Goal: Task Accomplishment & Management: Use online tool/utility

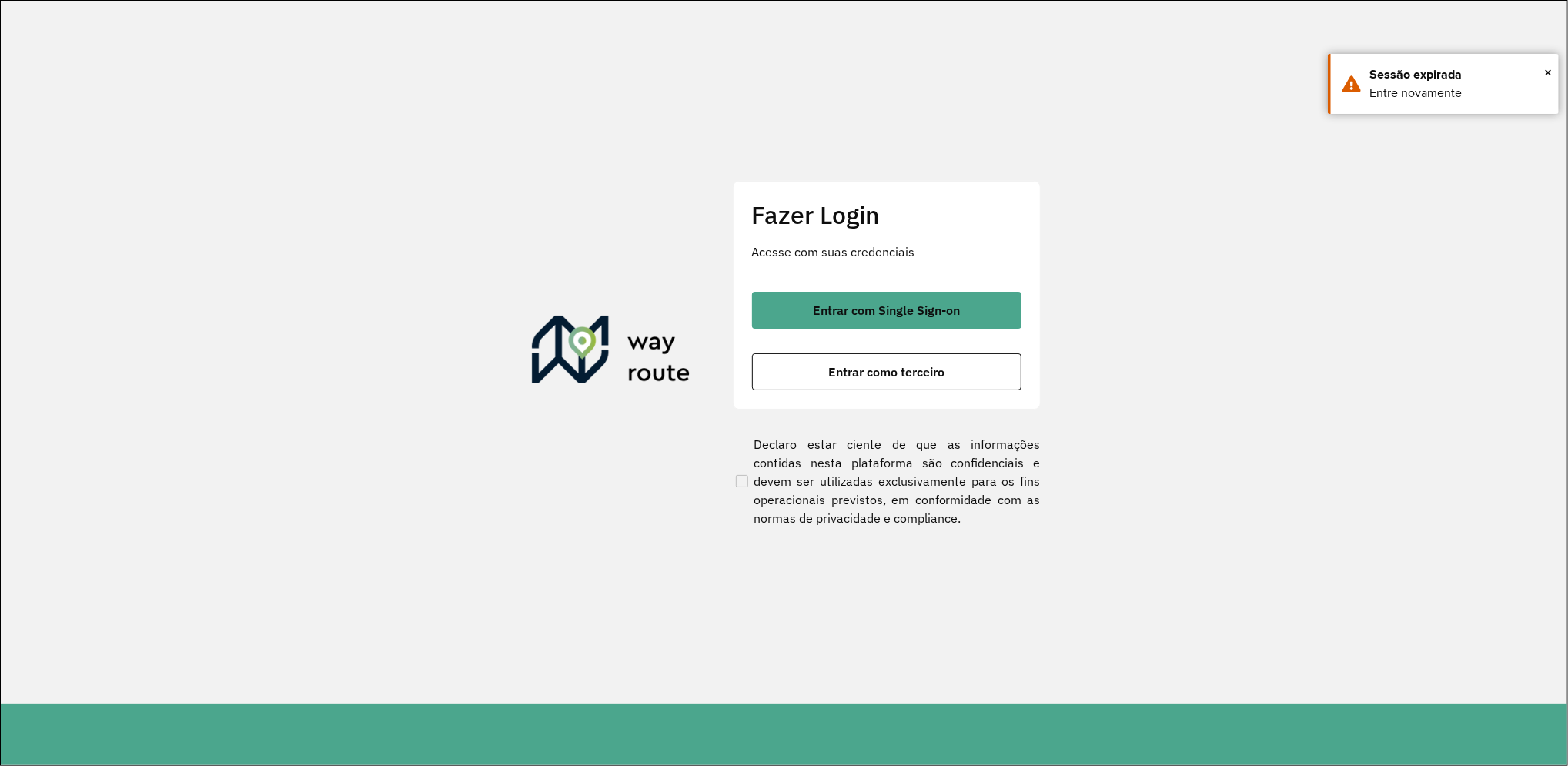
click at [977, 289] on div "Fazer Login Acesse com suas credenciais Entrar com Single Sign-on Entrar como t…" at bounding box center [886, 294] width 308 height 228
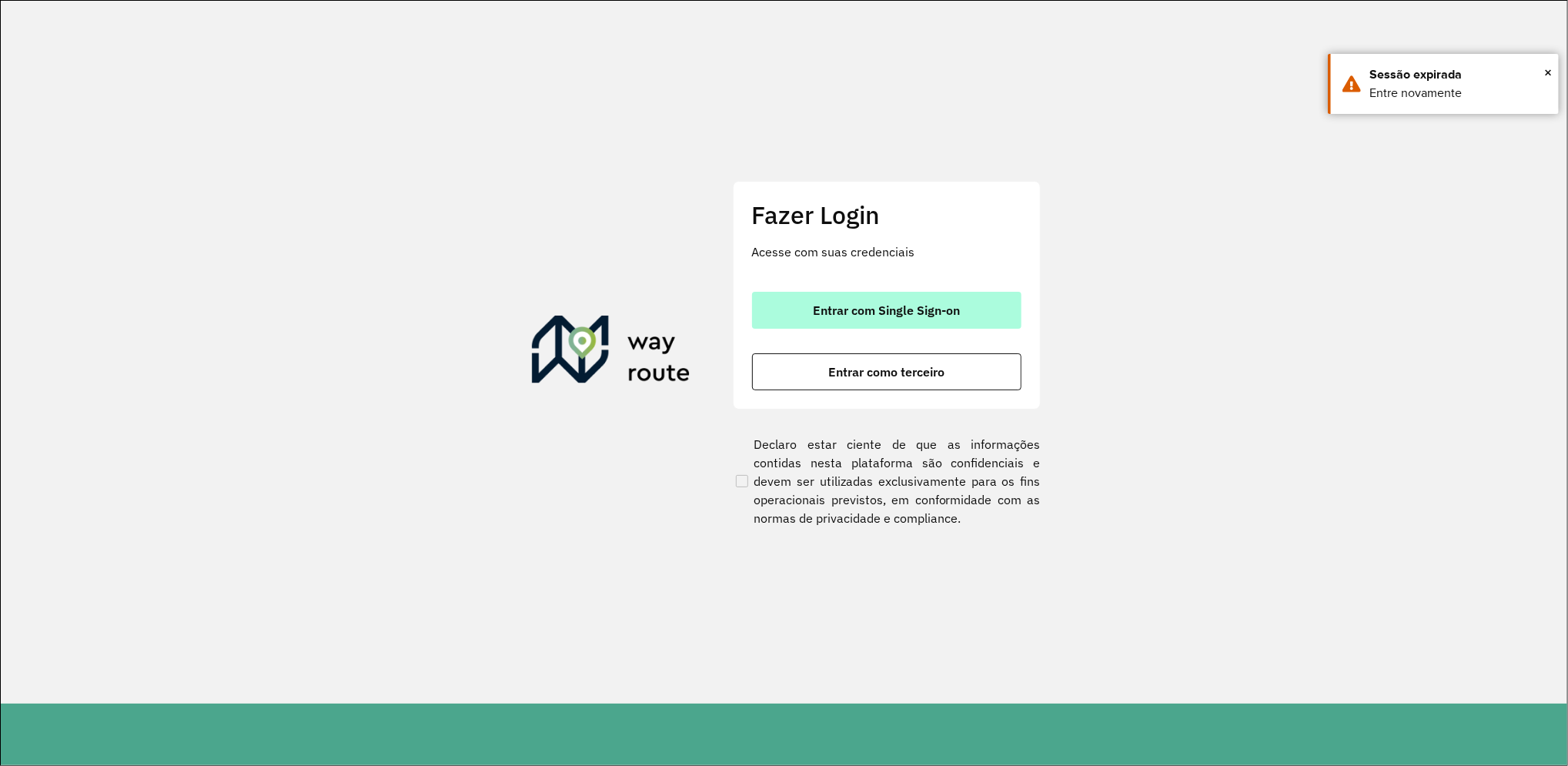
click at [927, 315] on span "Entrar com Single Sign-on" at bounding box center [886, 310] width 147 height 12
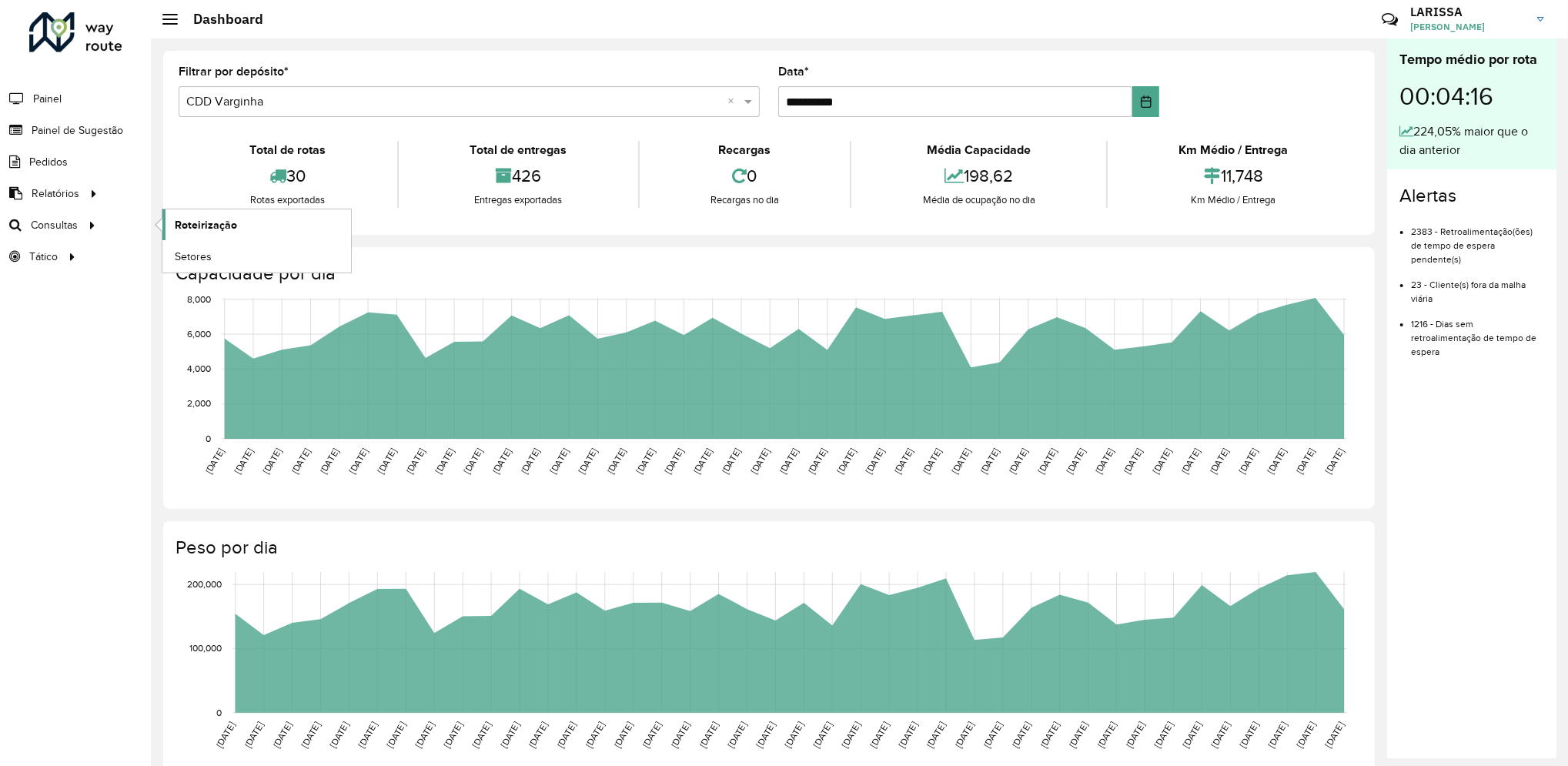
click at [182, 224] on span "Roteirização" at bounding box center [206, 225] width 63 height 17
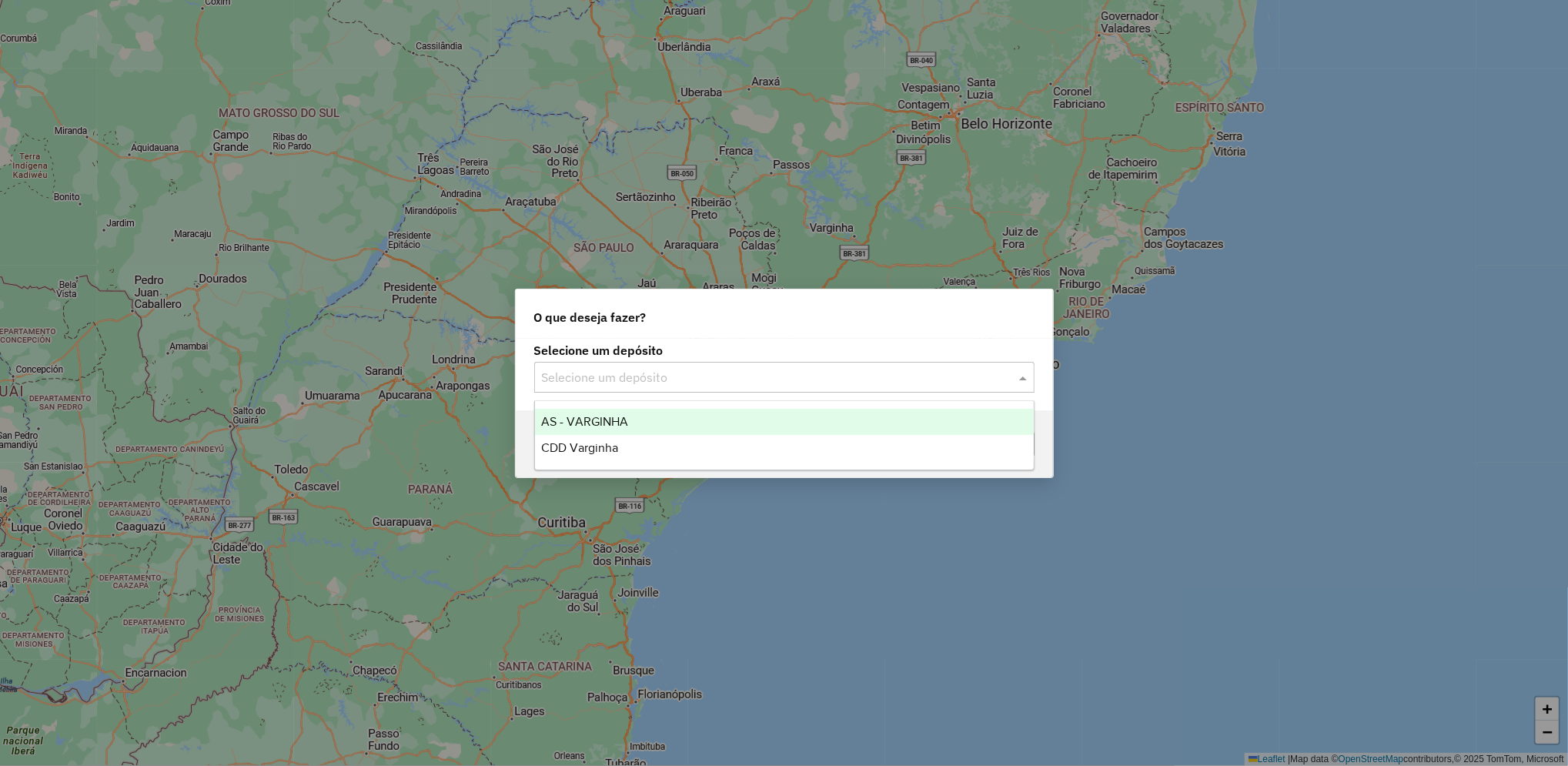
click at [617, 366] on div "Selecione um depósito" at bounding box center [784, 376] width 500 height 30
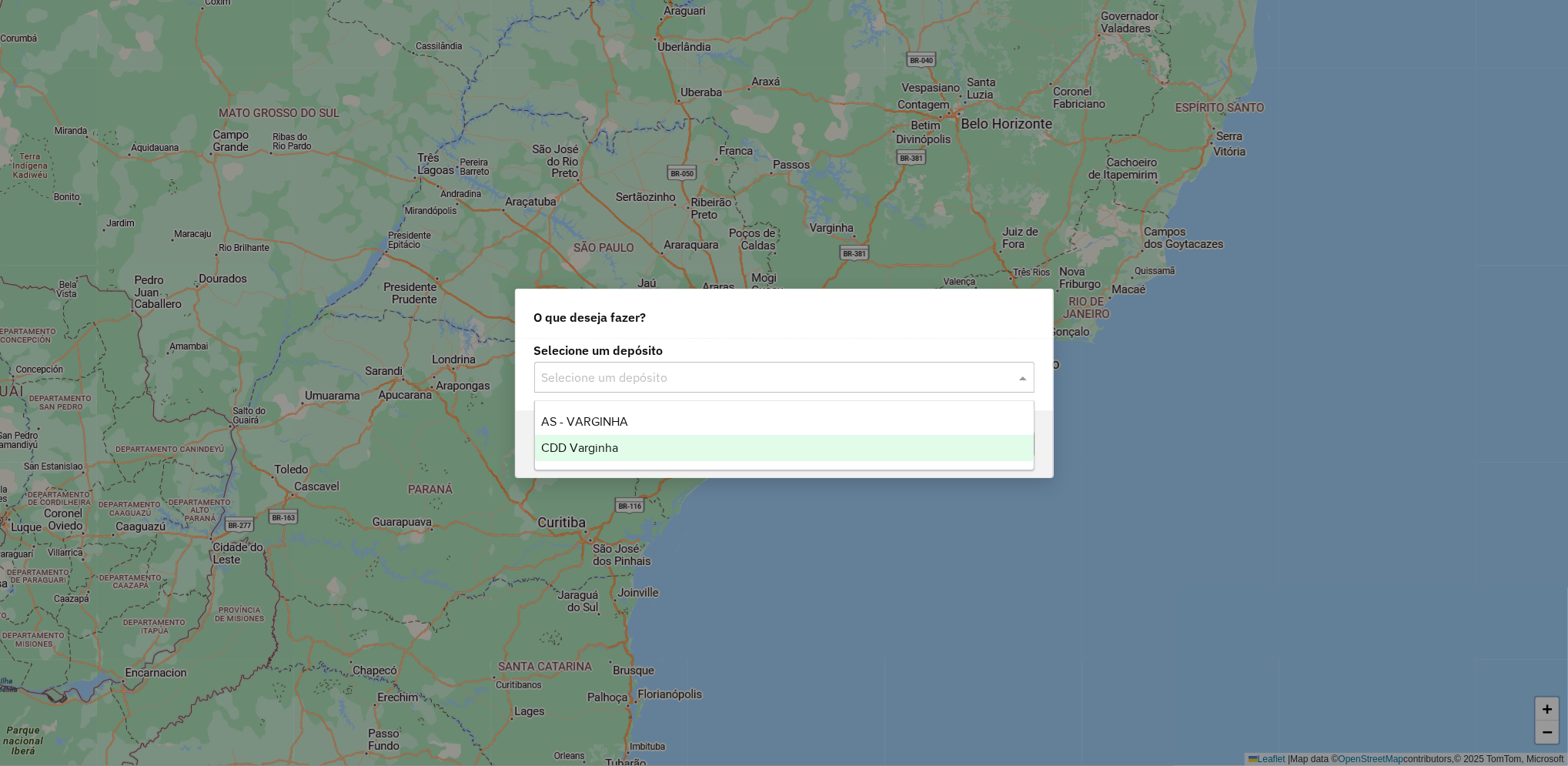
click at [640, 435] on div "CDD Varginha" at bounding box center [784, 448] width 499 height 26
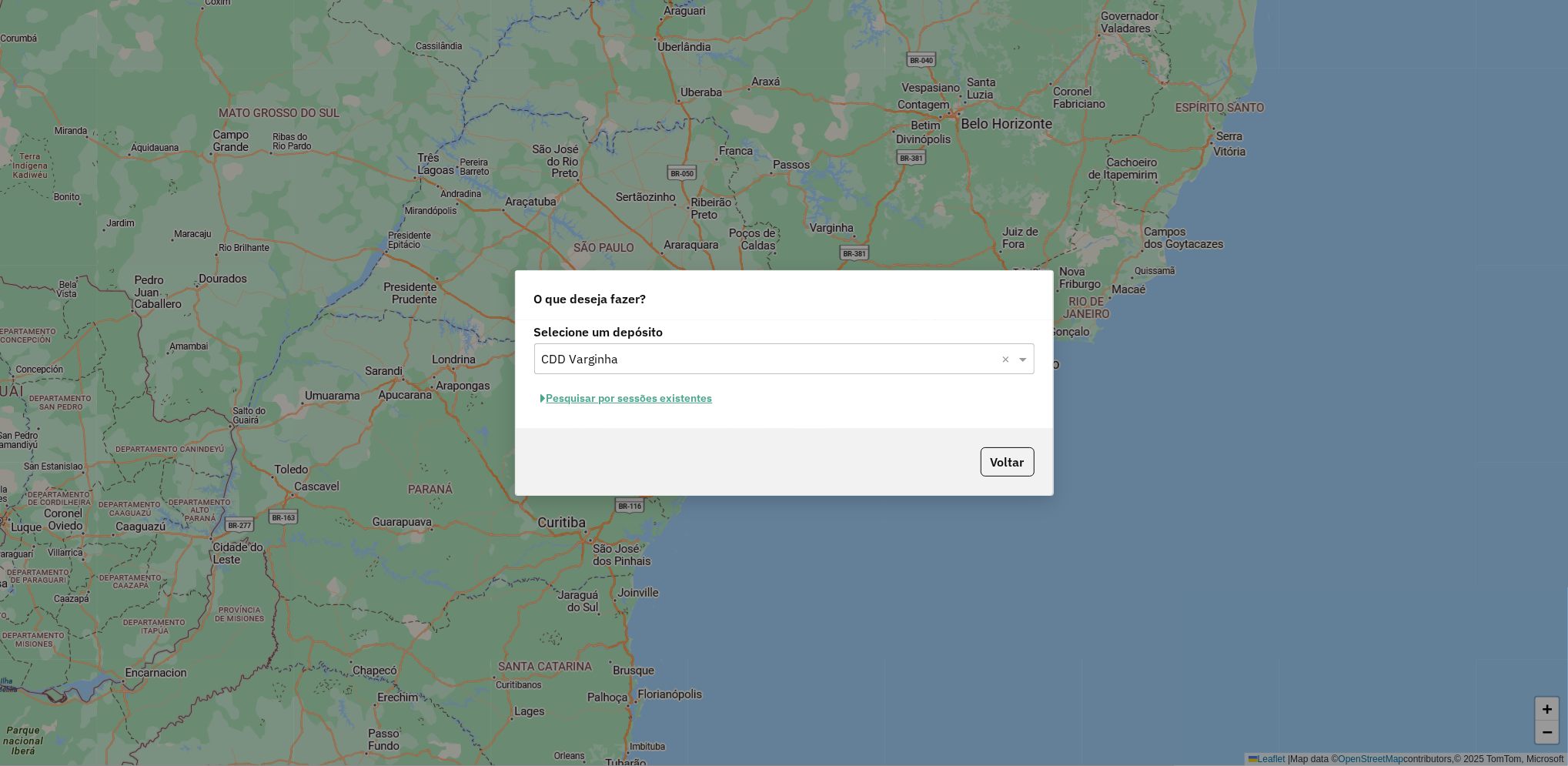
click at [687, 394] on button "Pesquisar por sessões existentes" at bounding box center [627, 398] width 186 height 23
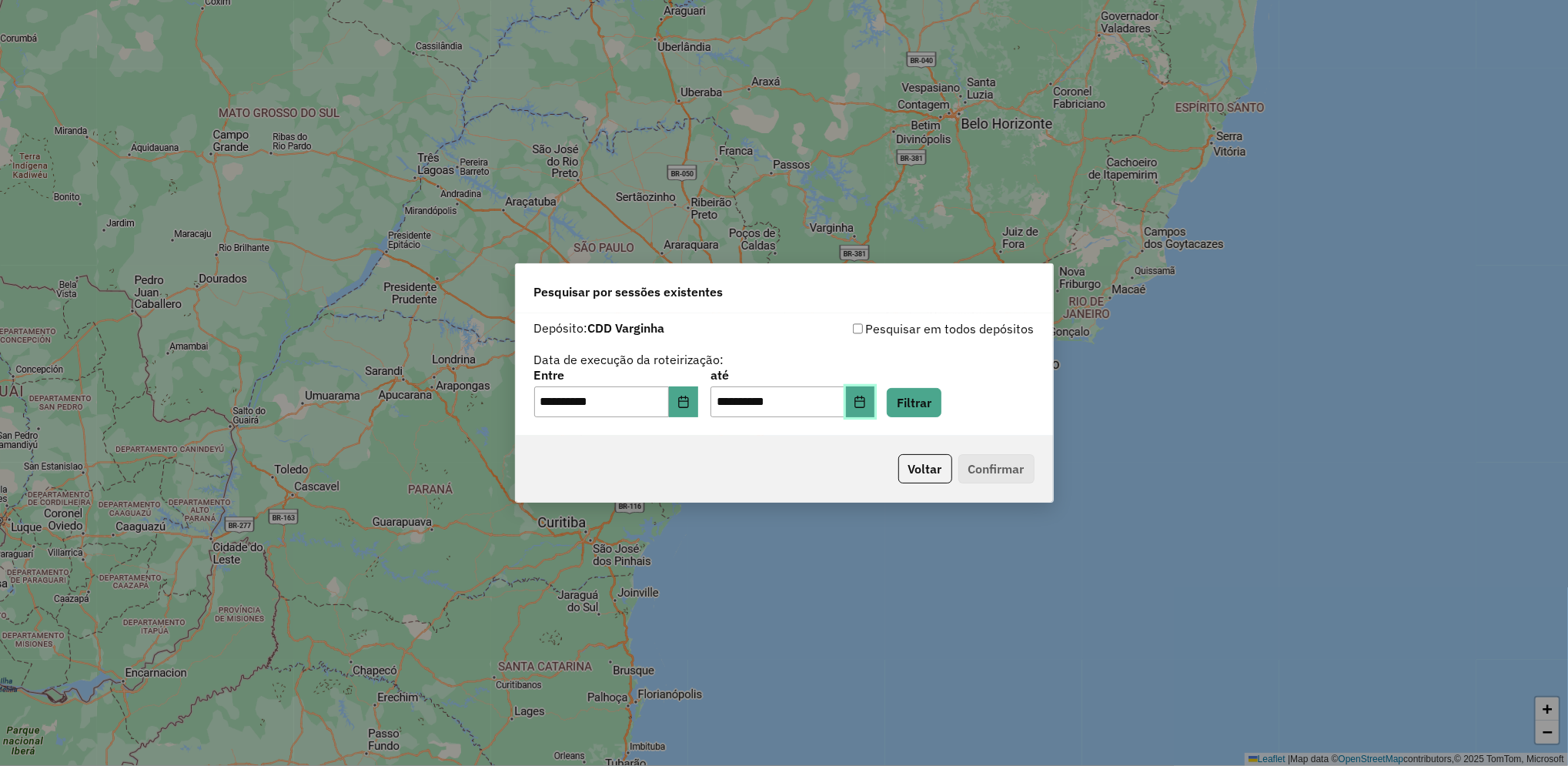
click at [875, 408] on button "Choose Date" at bounding box center [861, 401] width 30 height 30
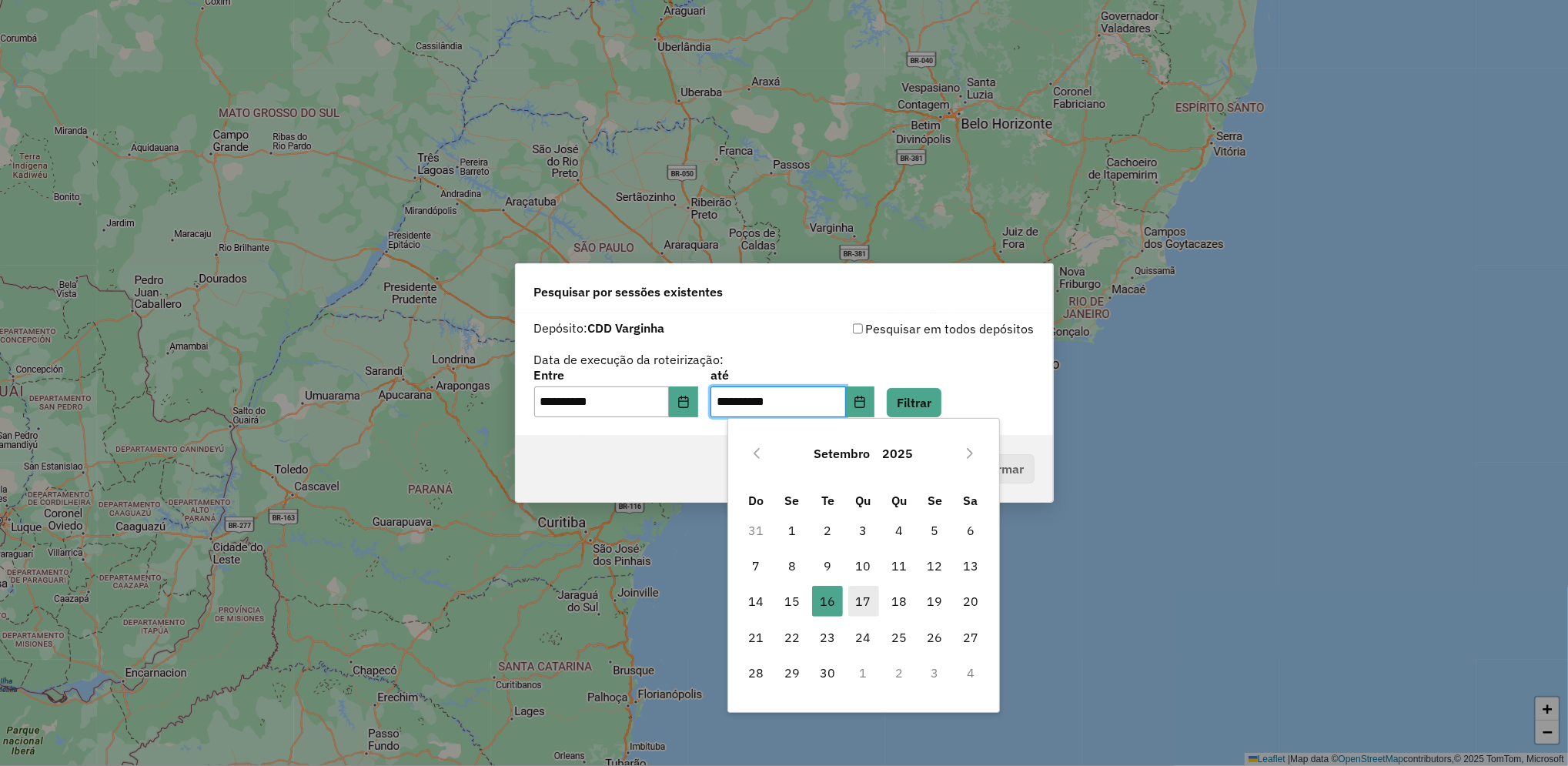
click at [861, 601] on span "17" at bounding box center [863, 600] width 30 height 30
type input "**********"
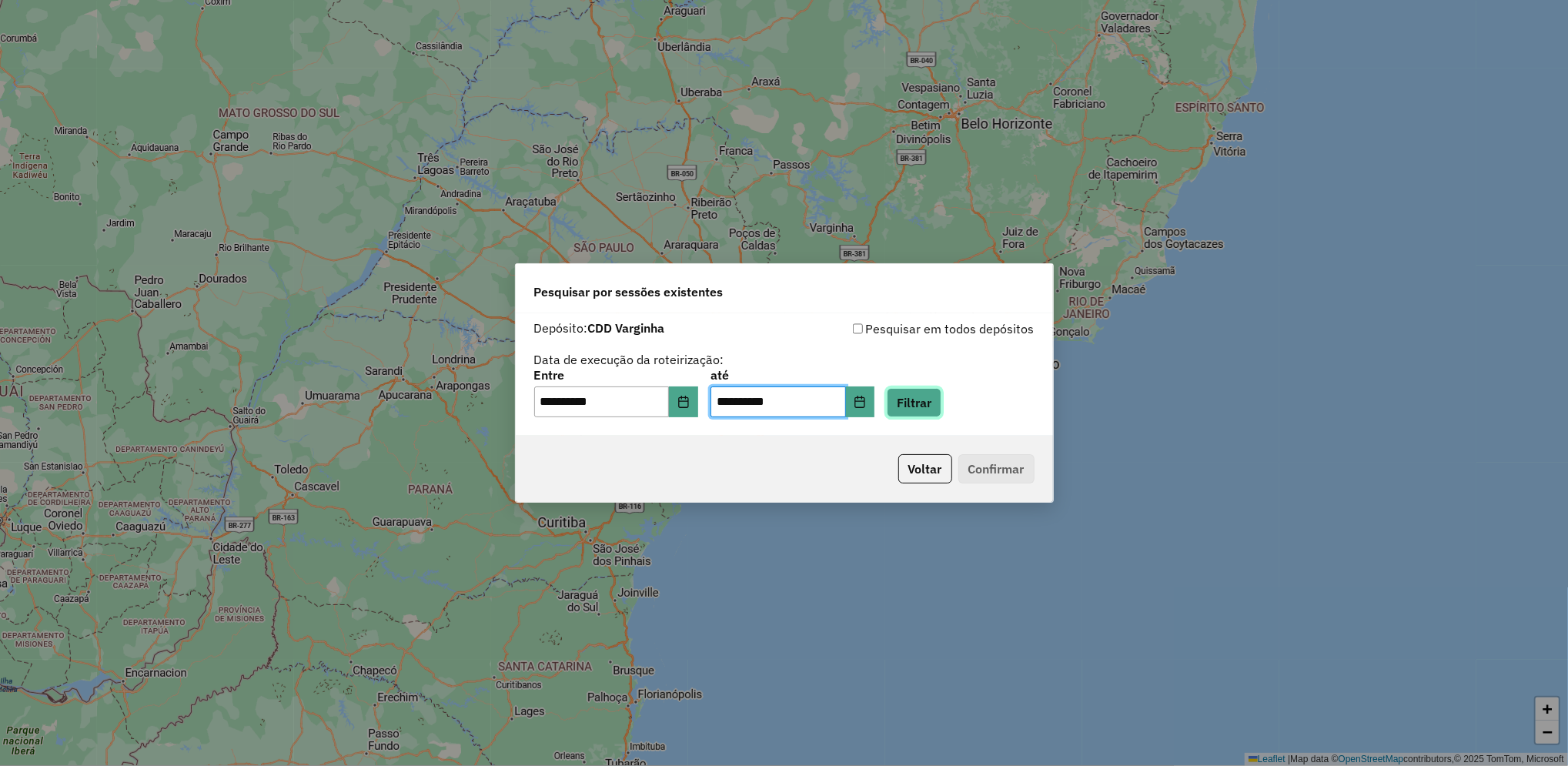
click at [940, 405] on button "Filtrar" at bounding box center [914, 403] width 55 height 30
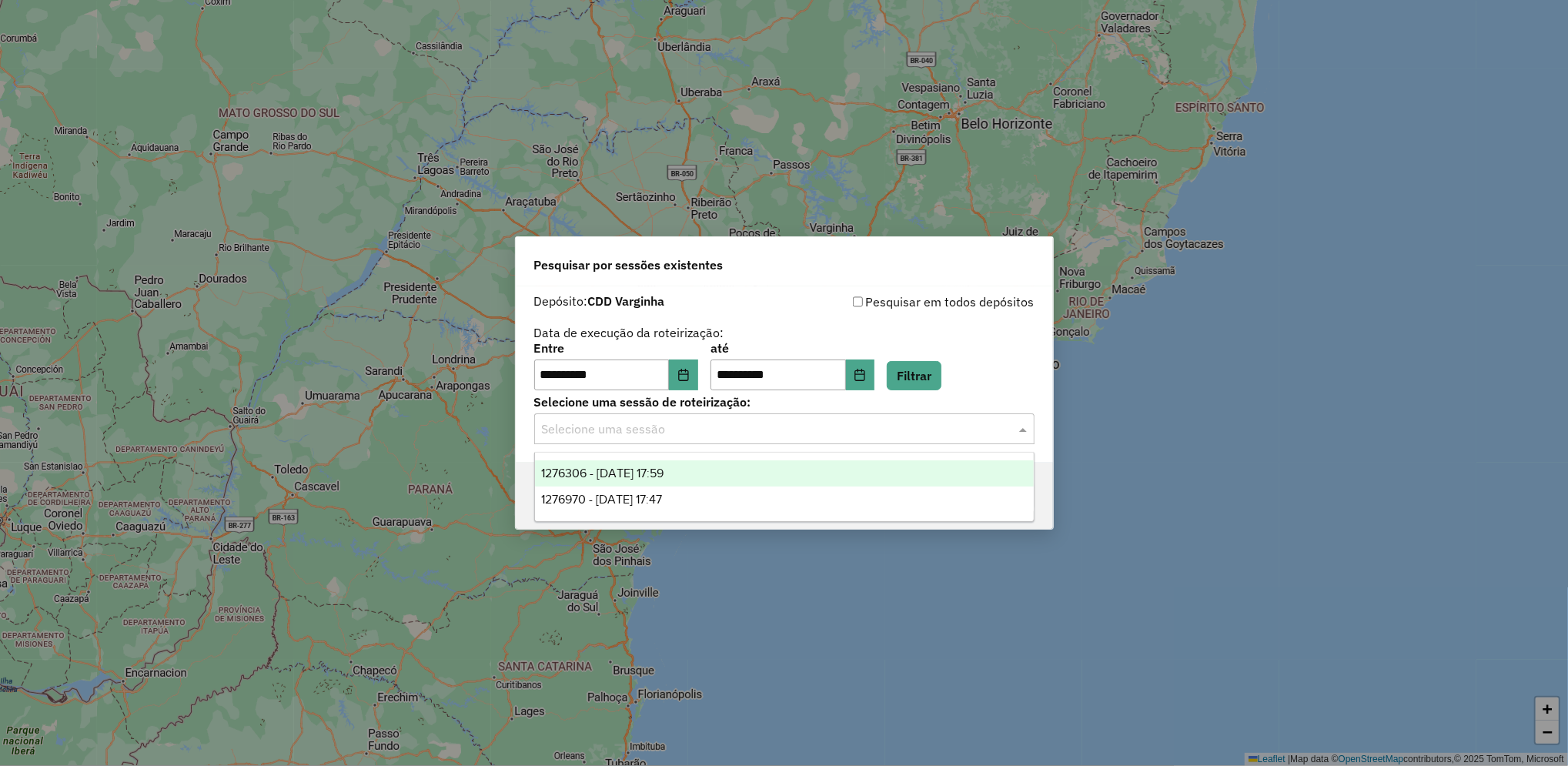
click at [698, 434] on input "text" at bounding box center [769, 429] width 454 height 18
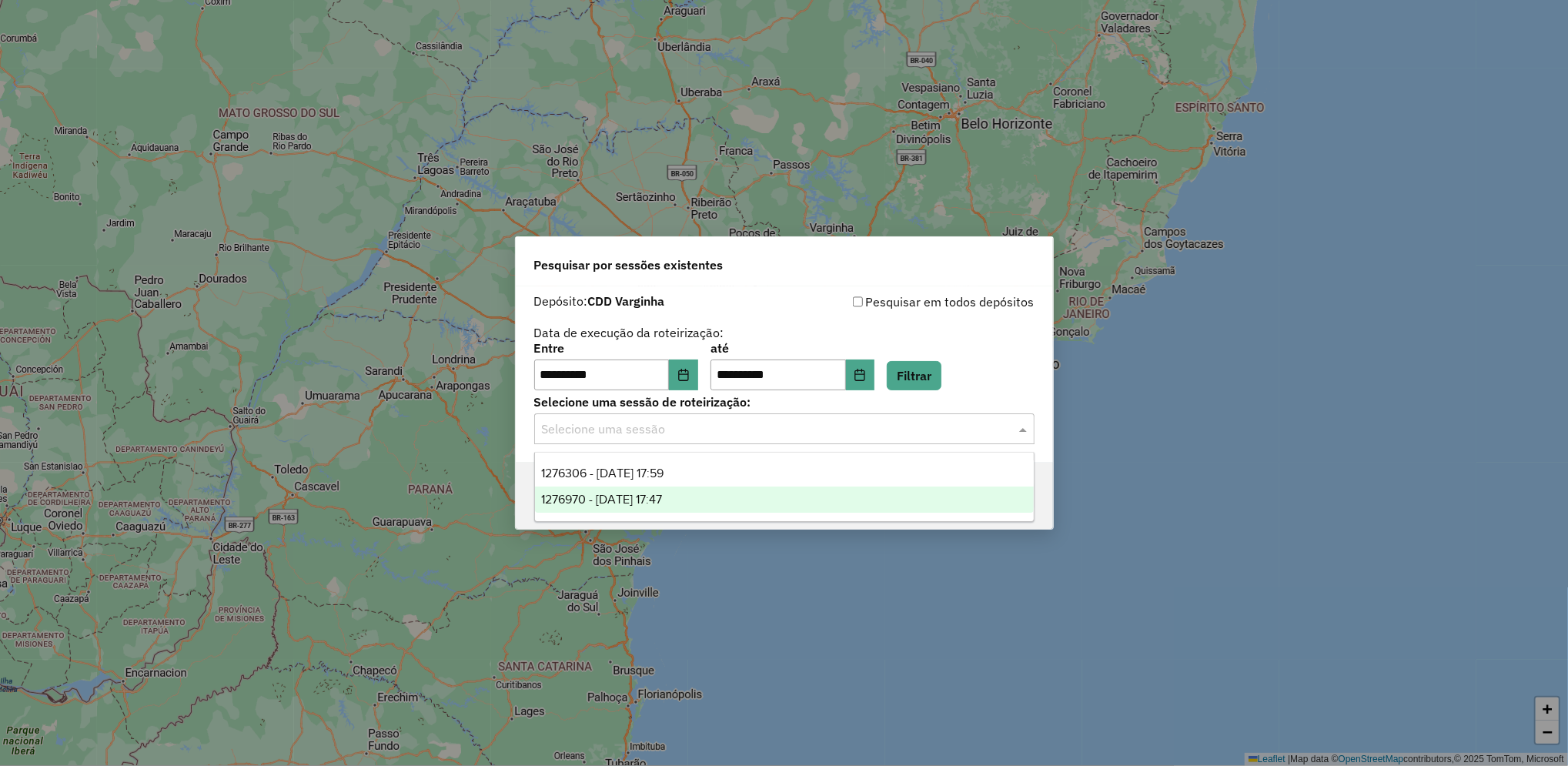
click at [692, 510] on div "1276970 - 17/09/2025 17:47" at bounding box center [784, 499] width 499 height 26
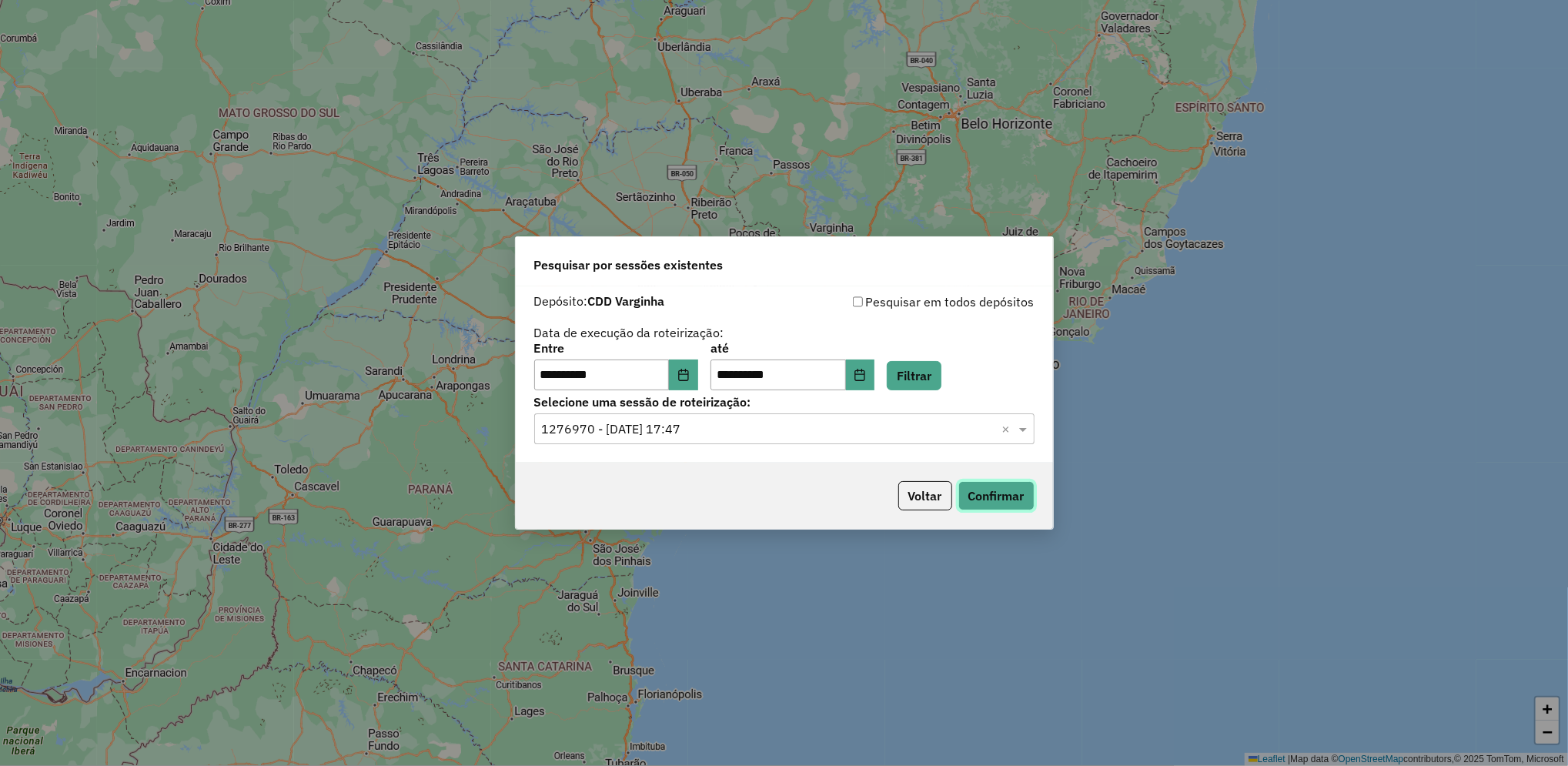
click at [1002, 506] on button "Confirmar" at bounding box center [996, 496] width 76 height 30
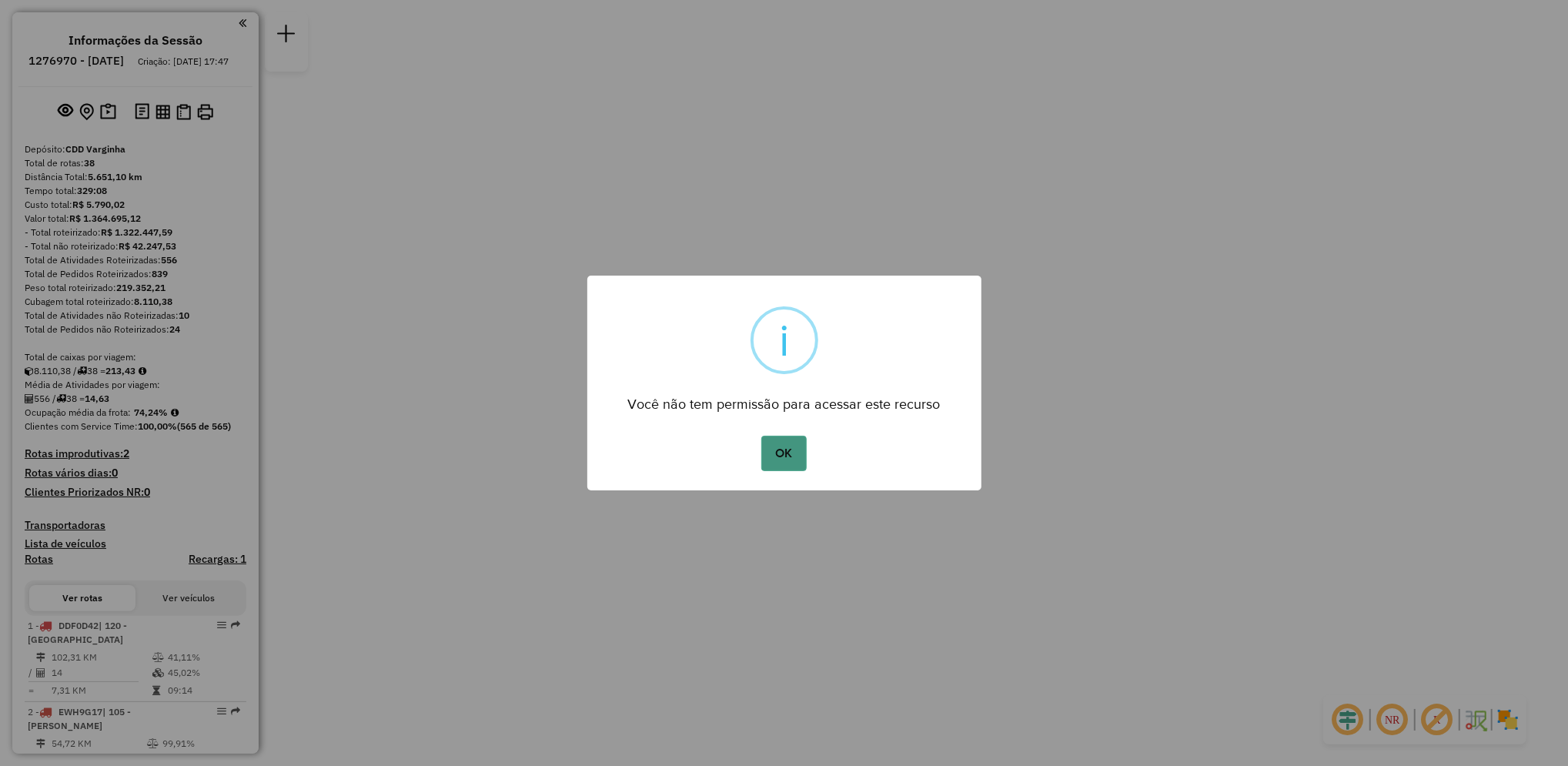
click at [781, 466] on button "OK" at bounding box center [784, 452] width 45 height 36
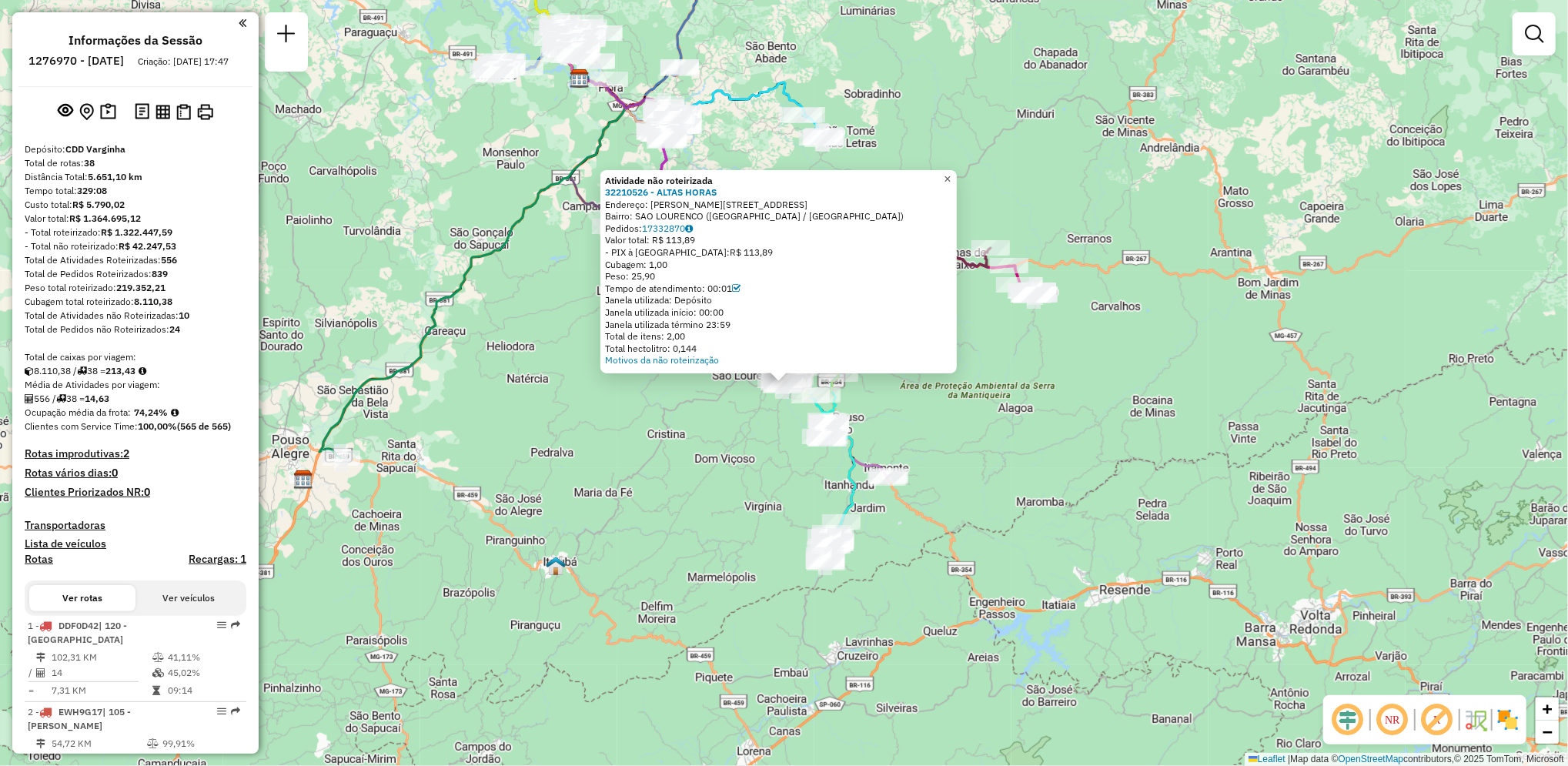
click at [950, 176] on span "×" at bounding box center [947, 178] width 7 height 13
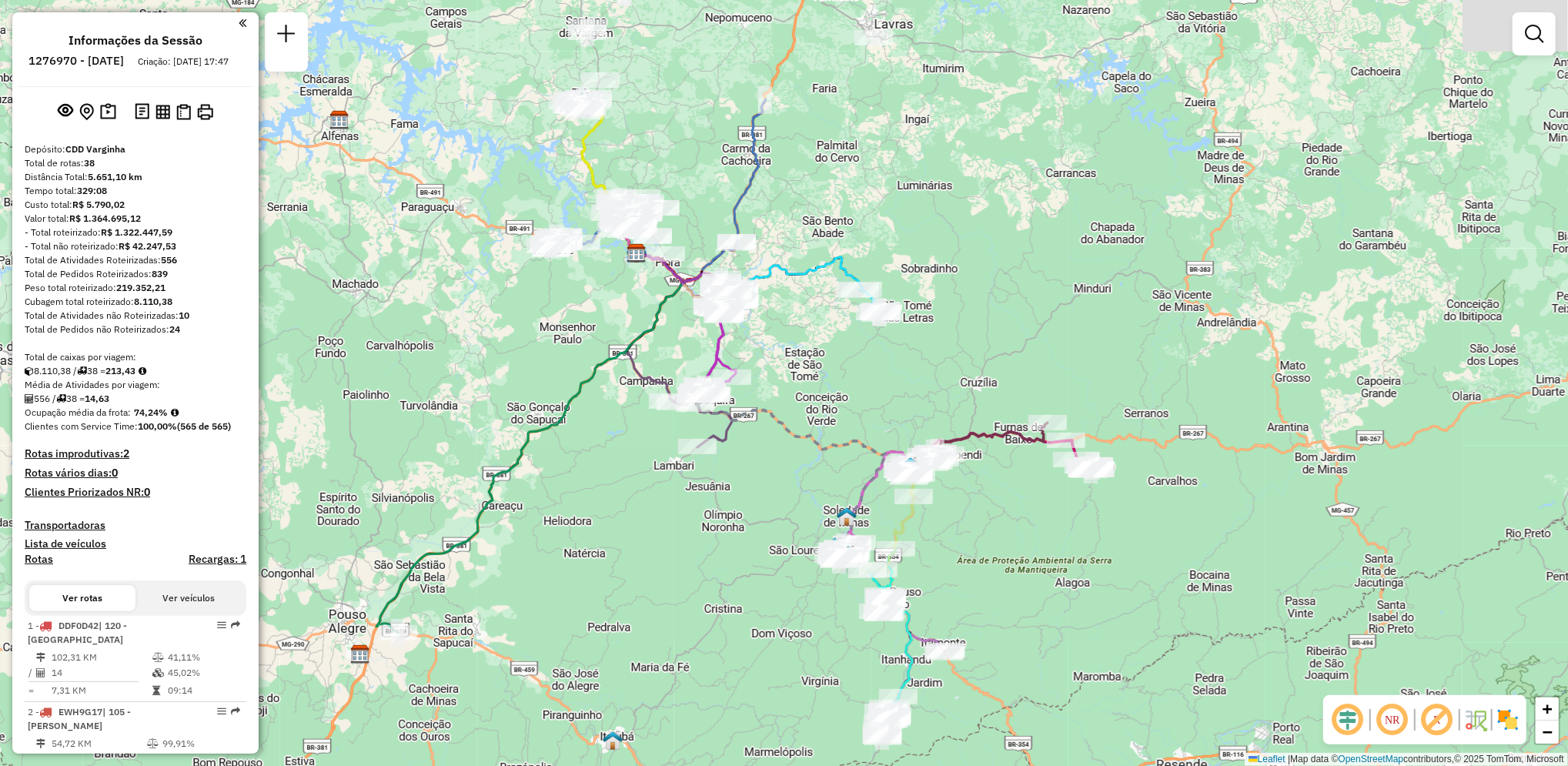
drag, startPoint x: 774, startPoint y: 54, endPoint x: 832, endPoint y: 229, distance: 184.4
click at [832, 229] on div "Janela de atendimento Grade de atendimento Capacidade Transportadoras Veículos …" at bounding box center [784, 383] width 1568 height 766
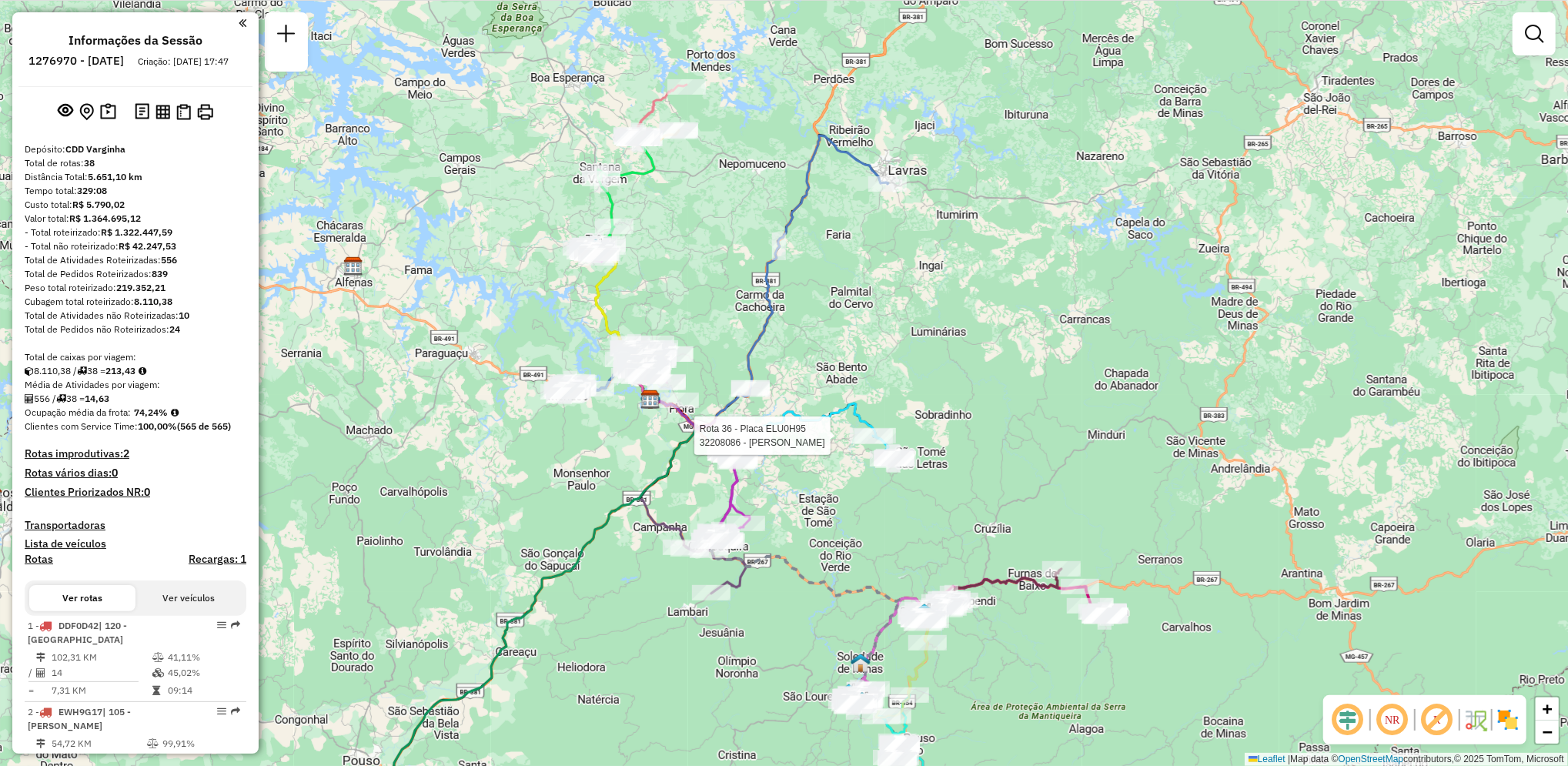
drag, startPoint x: 666, startPoint y: 177, endPoint x: 679, endPoint y: 322, distance: 145.6
click at [679, 322] on div "Rota 36 - Placa ELU0H95 32208086 - MARCIA FERNANDA DE M Janela de atendimento G…" at bounding box center [784, 383] width 1568 height 766
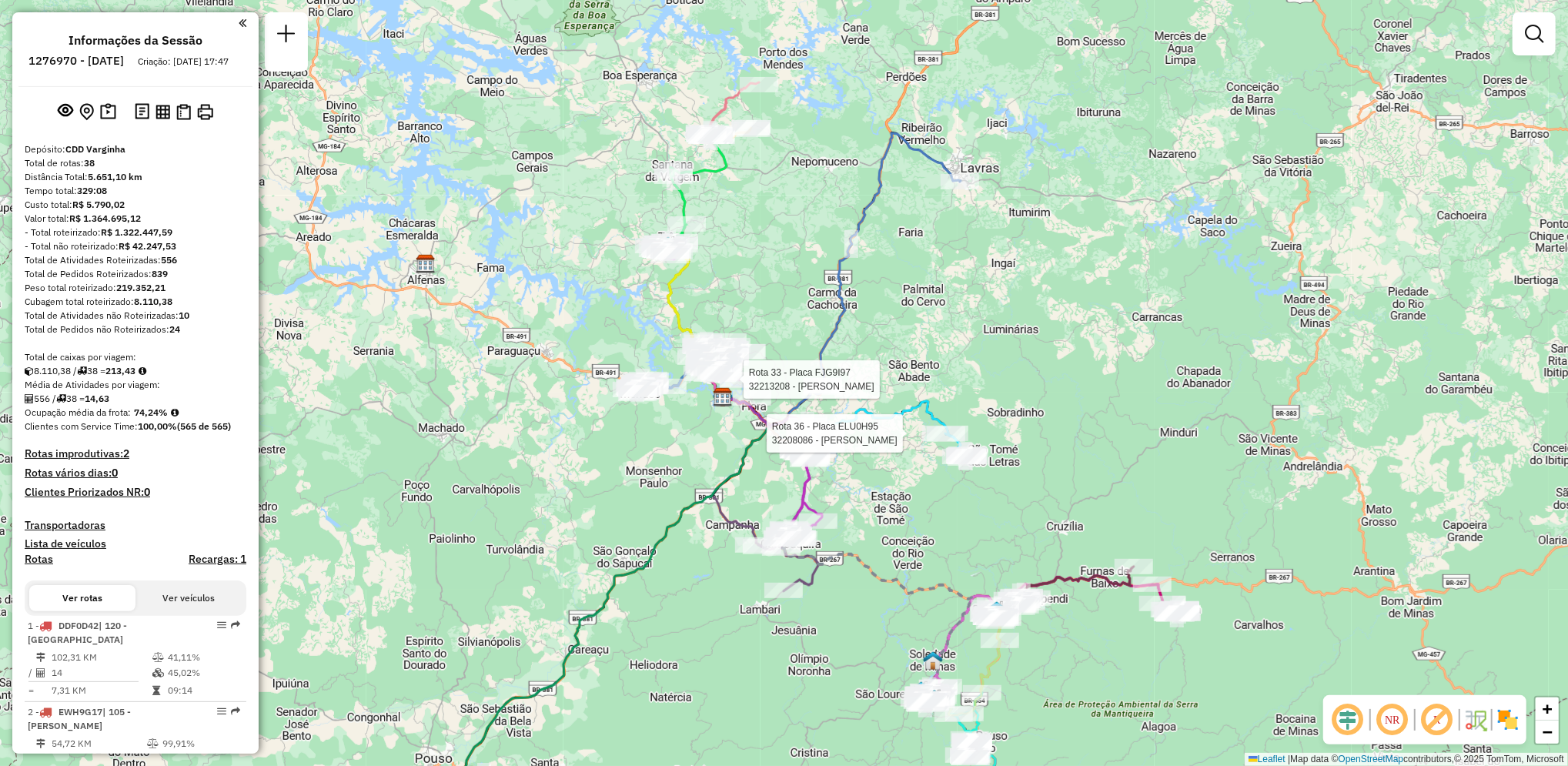
drag, startPoint x: 969, startPoint y: 453, endPoint x: 1042, endPoint y: 452, distance: 73.0
click at [1042, 452] on div "Rota 36 - Placa ELU0H95 32208086 - MARCIA FERNANDA DE M Rota 33 - Placa FJG9I97…" at bounding box center [784, 383] width 1568 height 766
click at [1555, 710] on link "+" at bounding box center [1547, 709] width 23 height 23
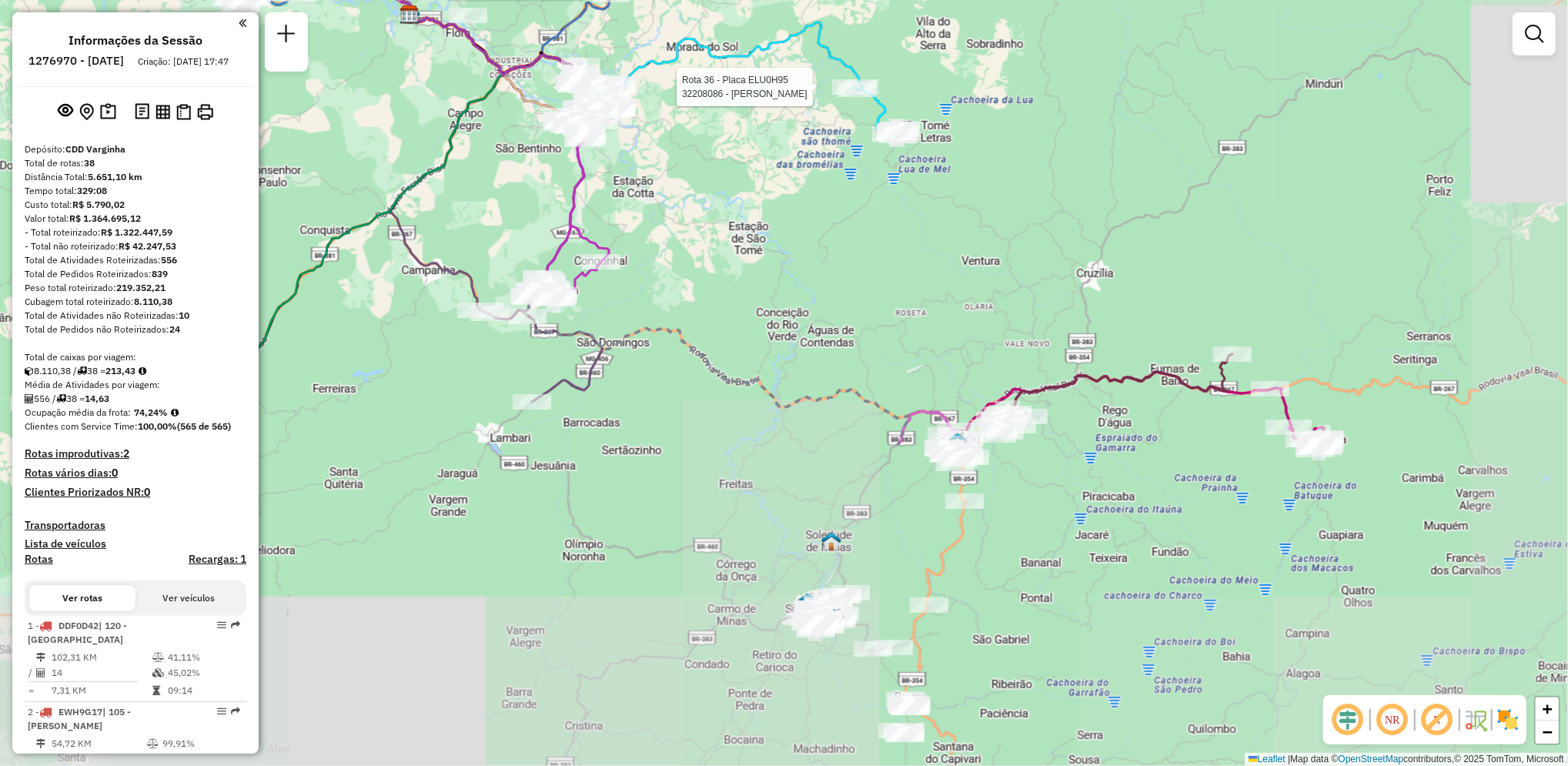
drag, startPoint x: 1172, startPoint y: 624, endPoint x: 920, endPoint y: 226, distance: 471.1
click at [920, 226] on div "Rota 36 - Placa ELU0H95 32208086 - MARCIA FERNANDA DE M Rota 33 - Placa FJG9I97…" at bounding box center [784, 383] width 1568 height 766
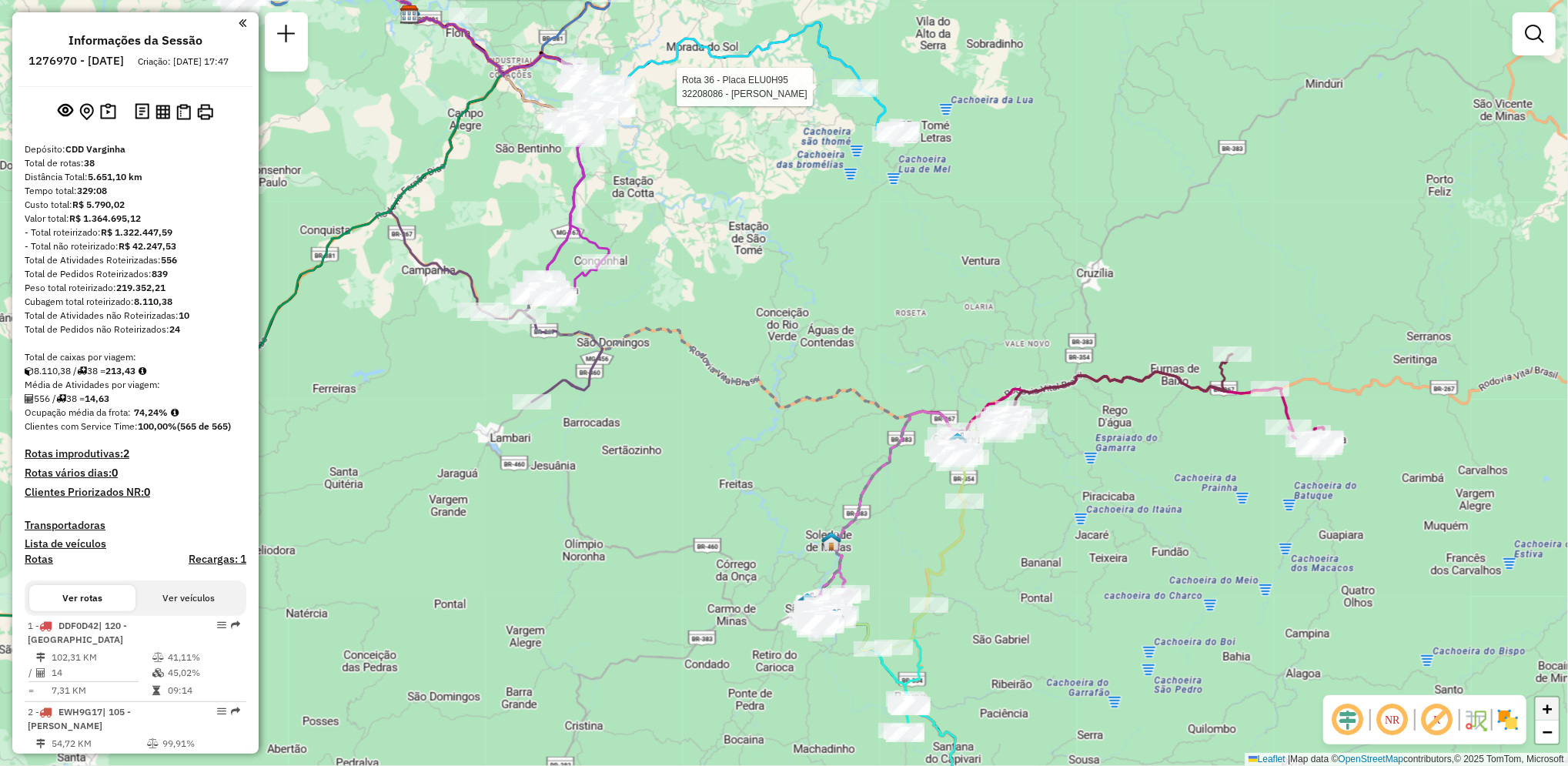
click at [1550, 710] on span "+" at bounding box center [1548, 709] width 10 height 19
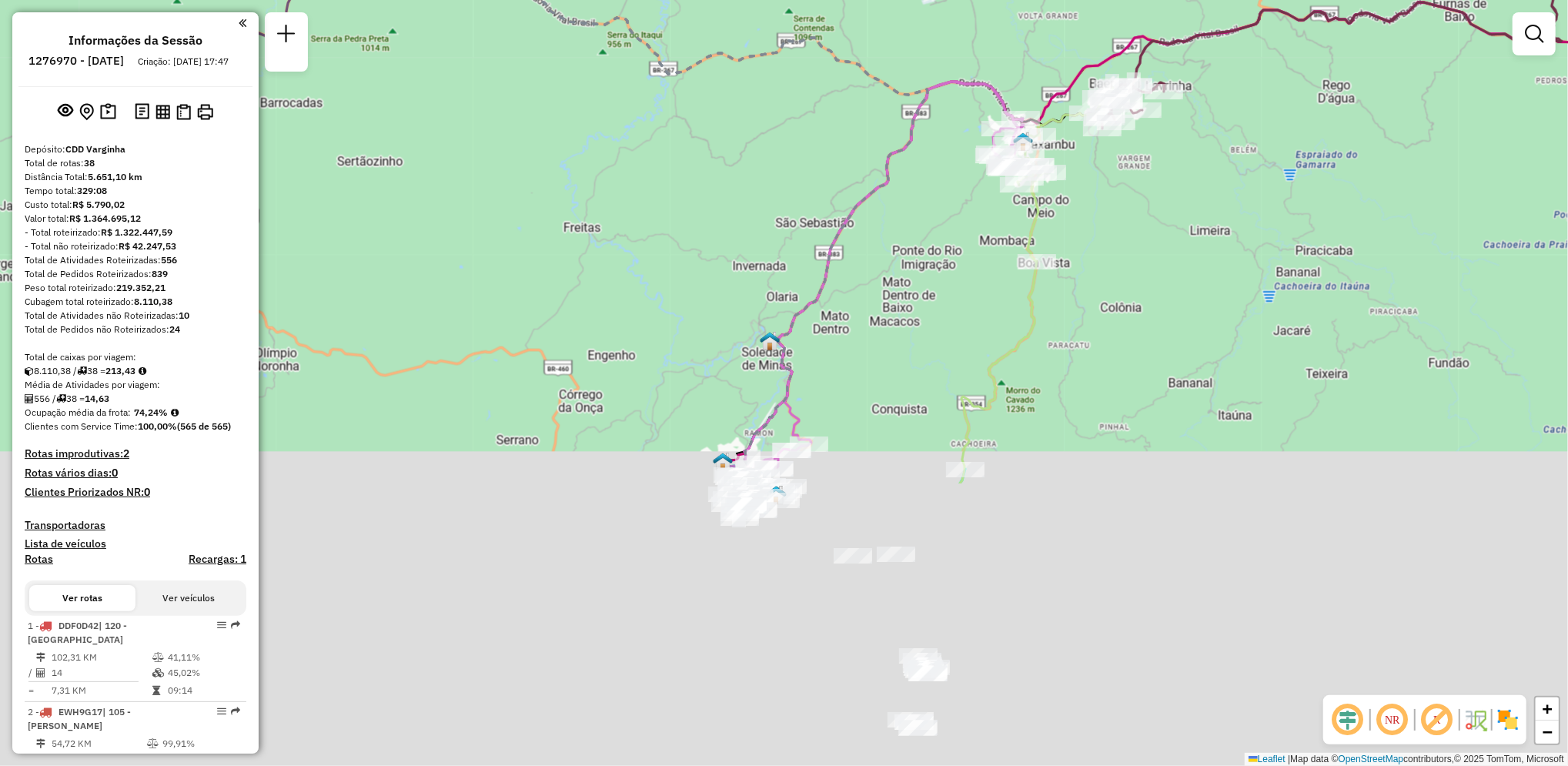
drag, startPoint x: 954, startPoint y: 638, endPoint x: 844, endPoint y: 279, distance: 375.5
click at [844, 279] on div "Rota 36 - Placa ELU0H95 32208086 - MARCIA FERNANDA DE M Rota 33 - Placa FJG9I97…" at bounding box center [784, 383] width 1568 height 766
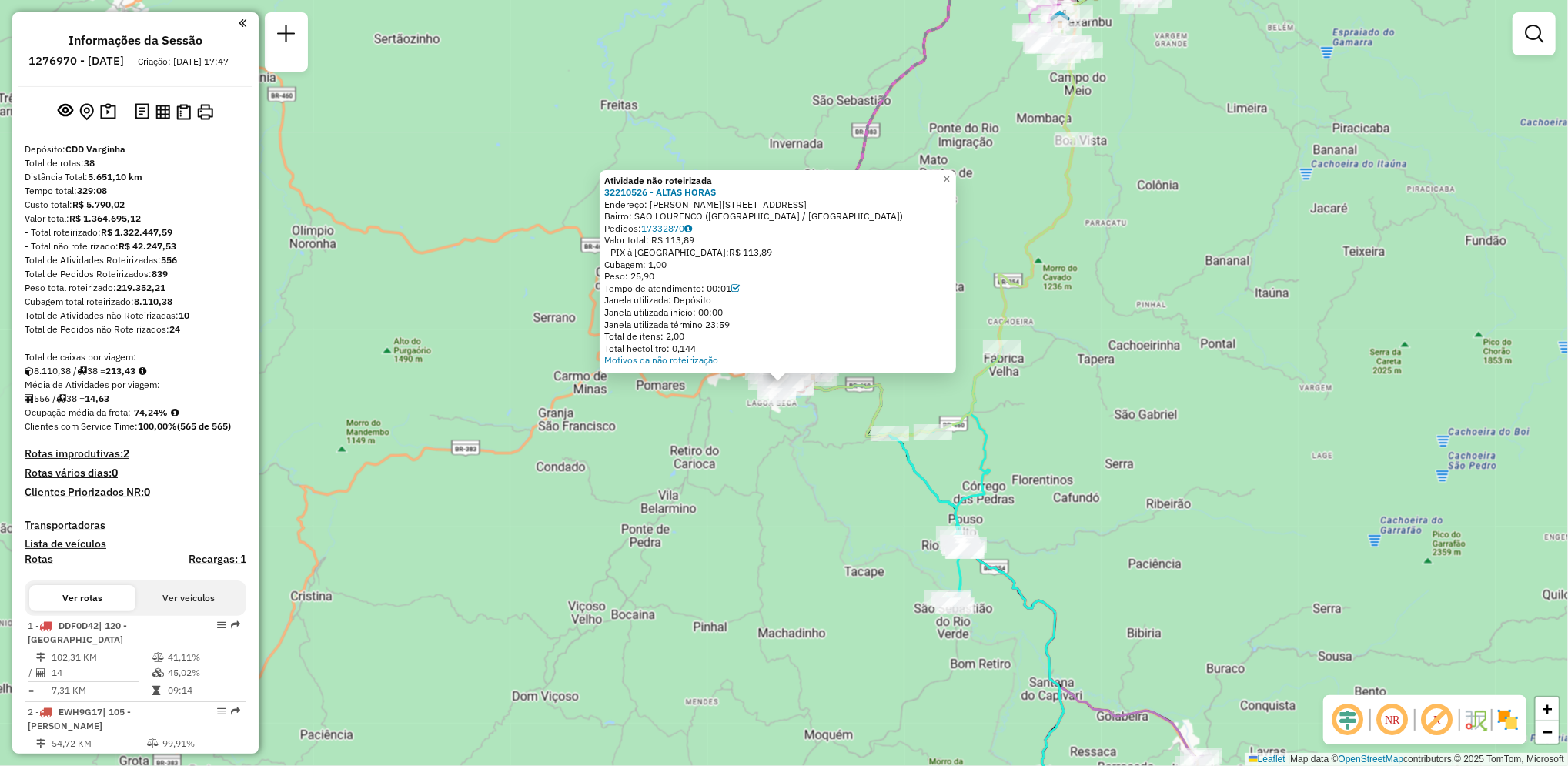
click at [804, 449] on div "Rota 16 - Placa FNO4D47 32209385 - DISTRIBUIDORA ESCOND Atividade não roteiriza…" at bounding box center [784, 383] width 1568 height 766
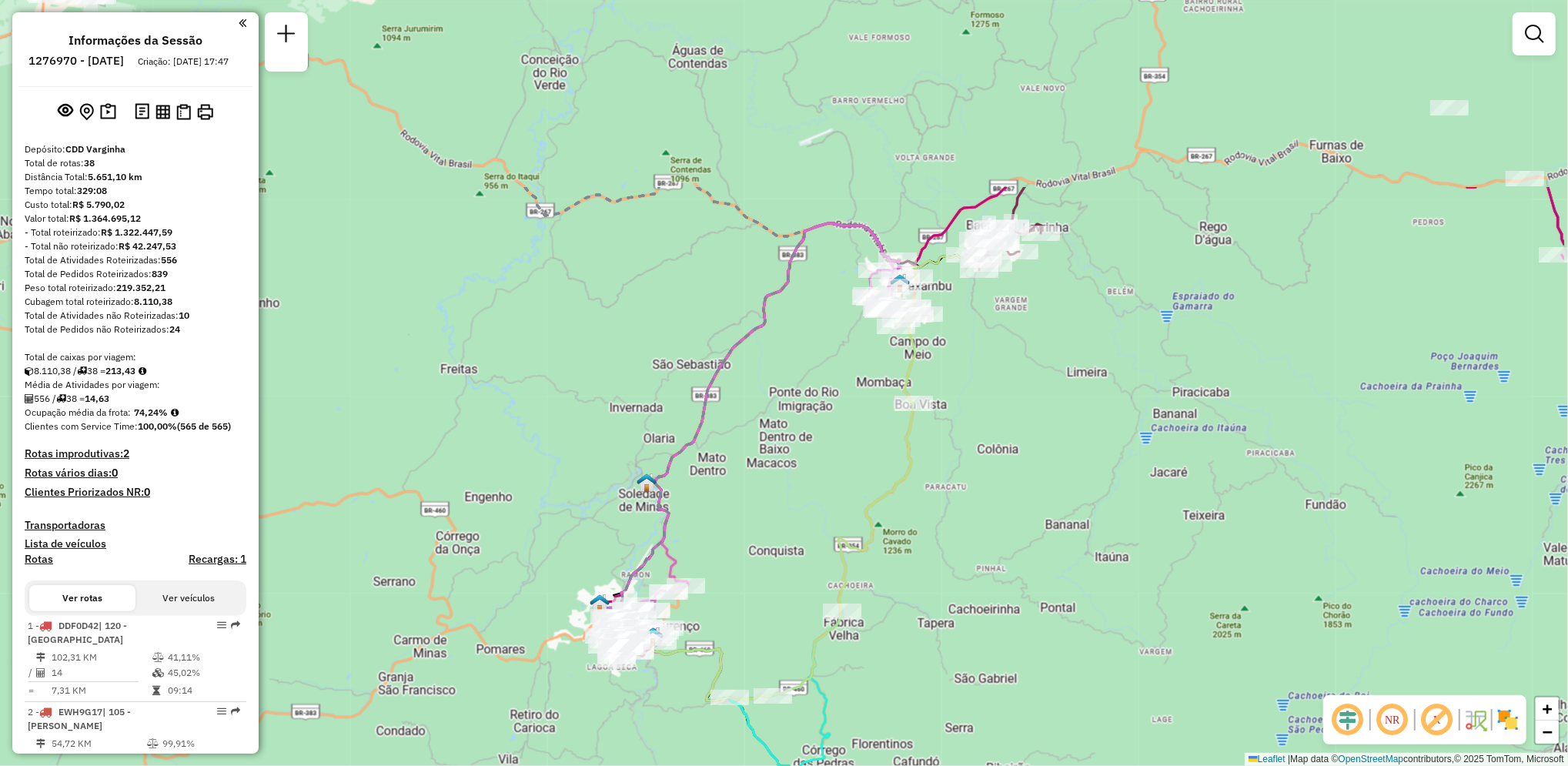
drag, startPoint x: 1100, startPoint y: 224, endPoint x: 940, endPoint y: 487, distance: 307.8
click at [940, 487] on div "Janela de atendimento Grade de atendimento Capacidade Transportadoras Veículos …" at bounding box center [784, 383] width 1568 height 766
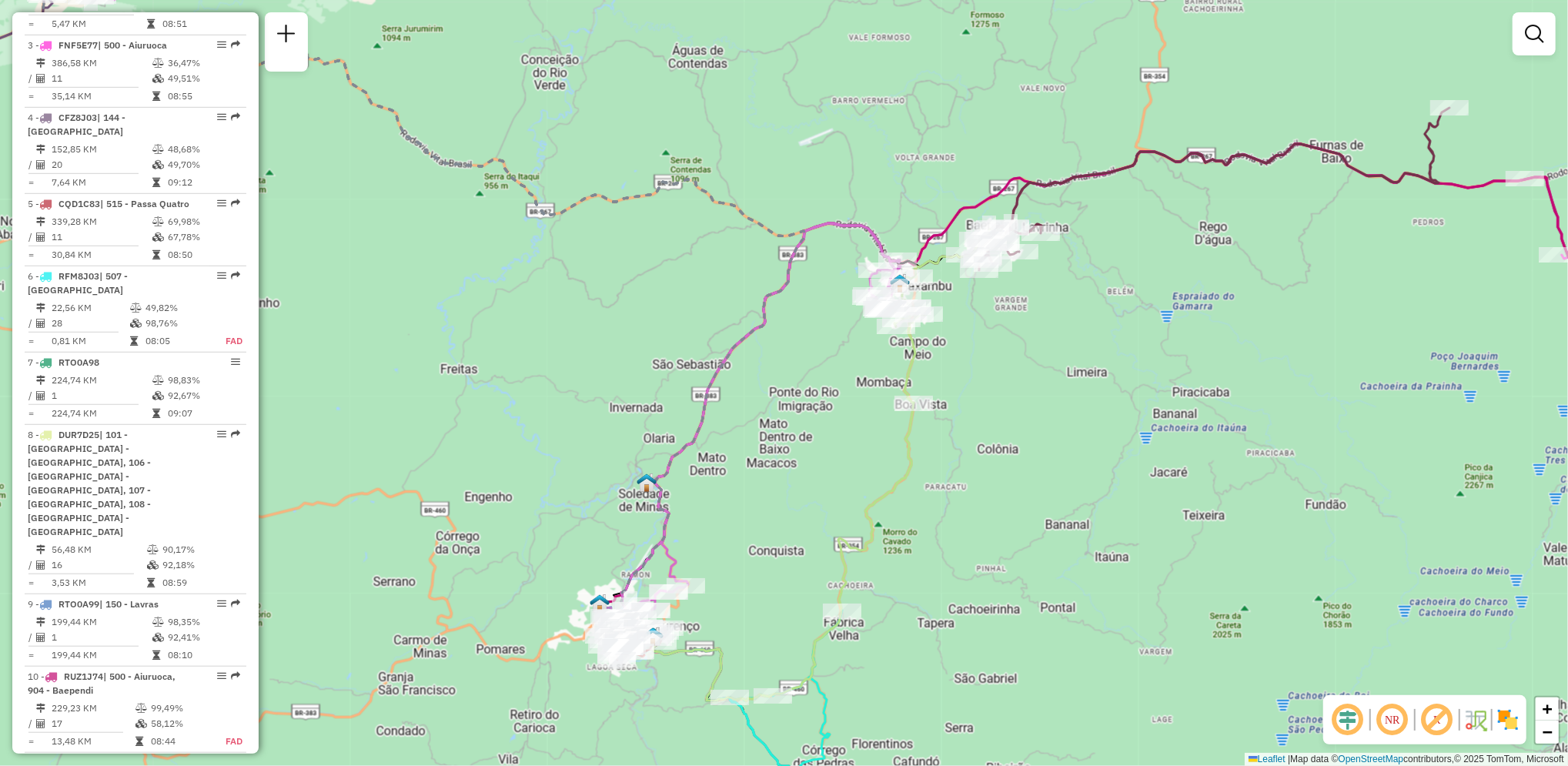
scroll to position [756, 0]
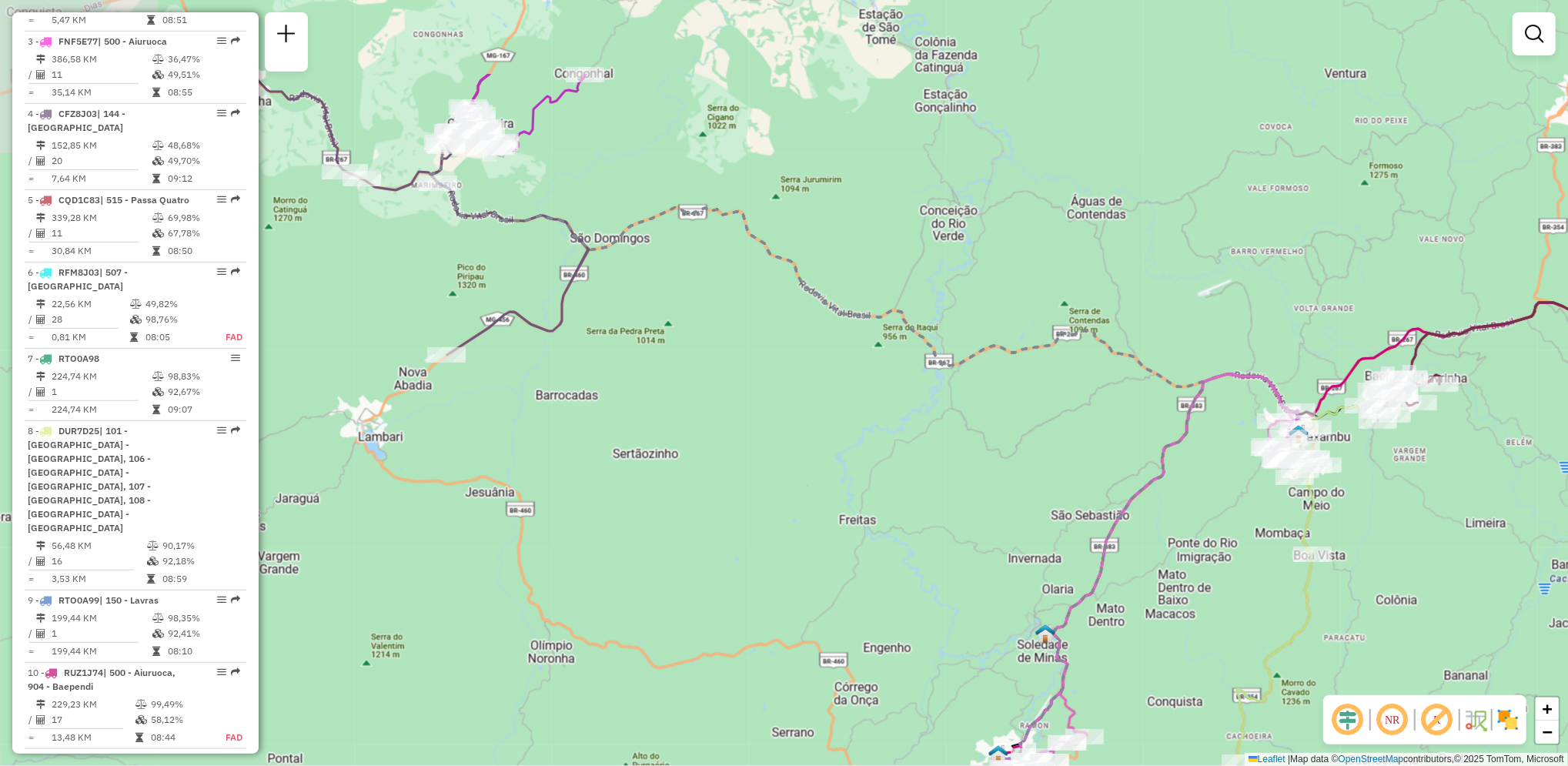
drag, startPoint x: 456, startPoint y: 333, endPoint x: 852, endPoint y: 484, distance: 423.8
click at [852, 484] on div "Janela de atendimento Grade de atendimento Capacidade Transportadoras Veículos …" at bounding box center [784, 383] width 1568 height 766
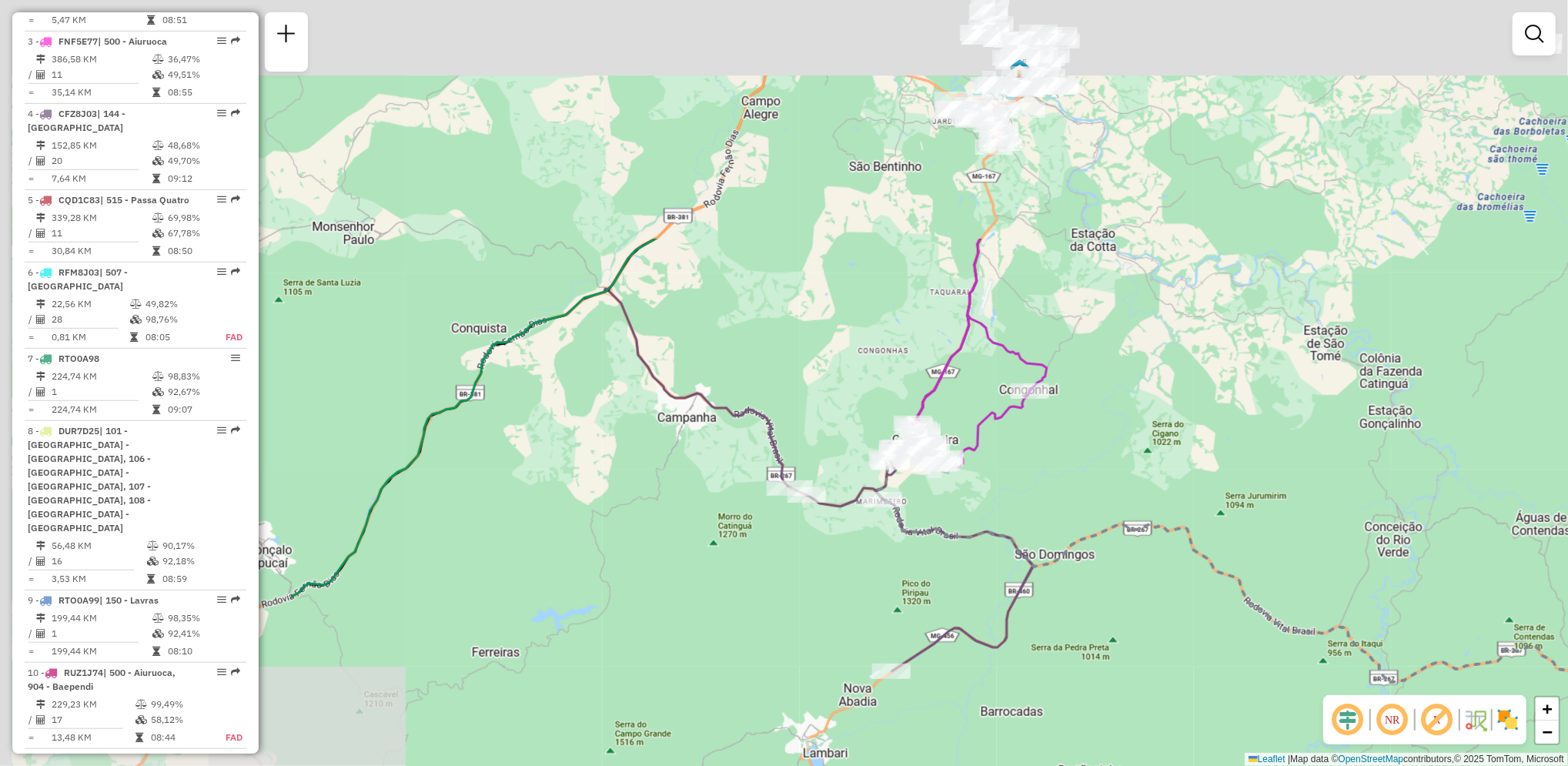
drag, startPoint x: 654, startPoint y: 205, endPoint x: 1117, endPoint y: 537, distance: 569.7
click at [1117, 537] on div "Janela de atendimento Grade de atendimento Capacidade Transportadoras Veículos …" at bounding box center [784, 383] width 1568 height 766
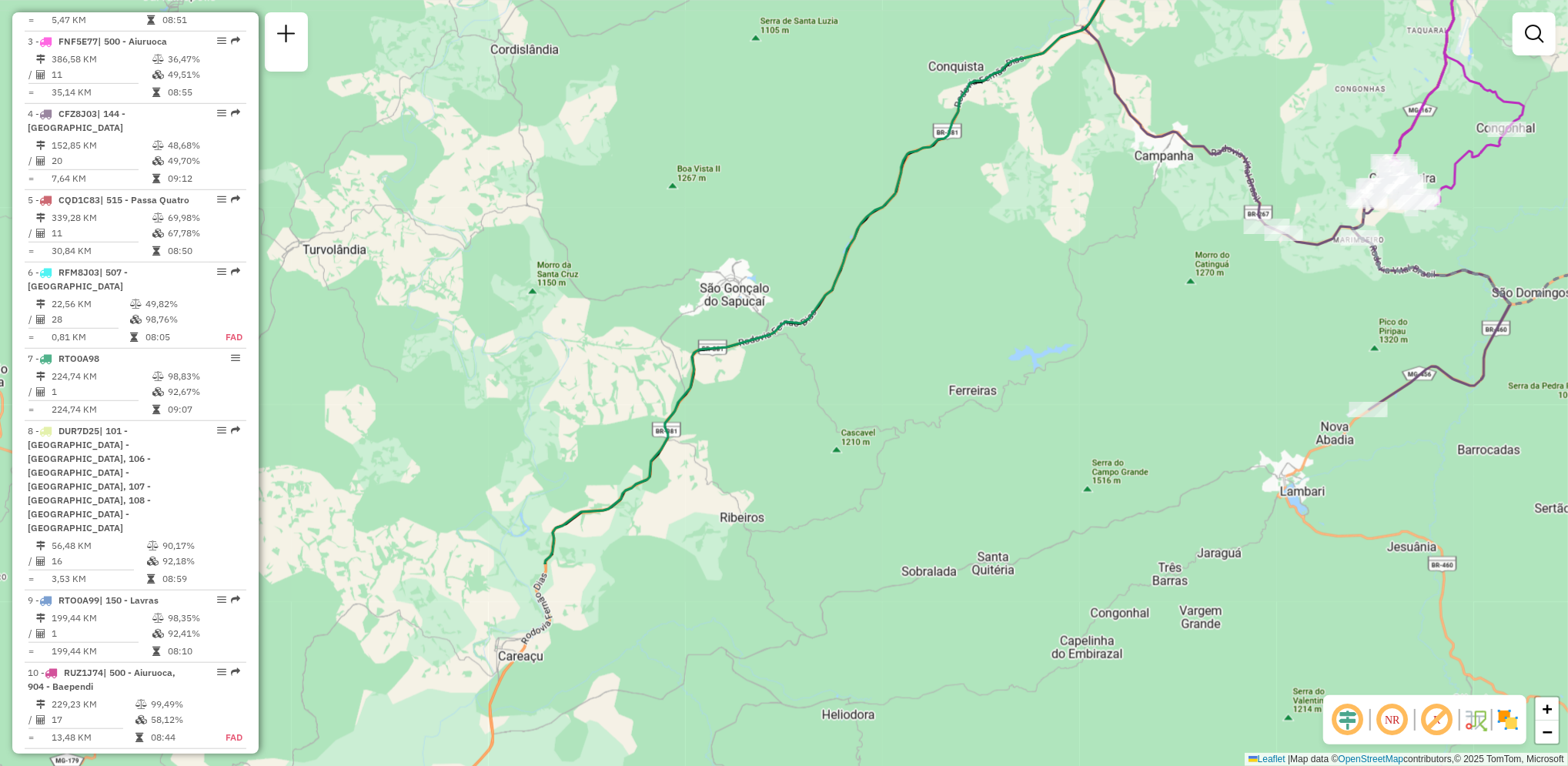
drag, startPoint x: 809, startPoint y: 281, endPoint x: 747, endPoint y: 395, distance: 129.8
click at [1013, 128] on div "Janela de atendimento Grade de atendimento Capacidade Transportadoras Veículos …" at bounding box center [784, 383] width 1568 height 766
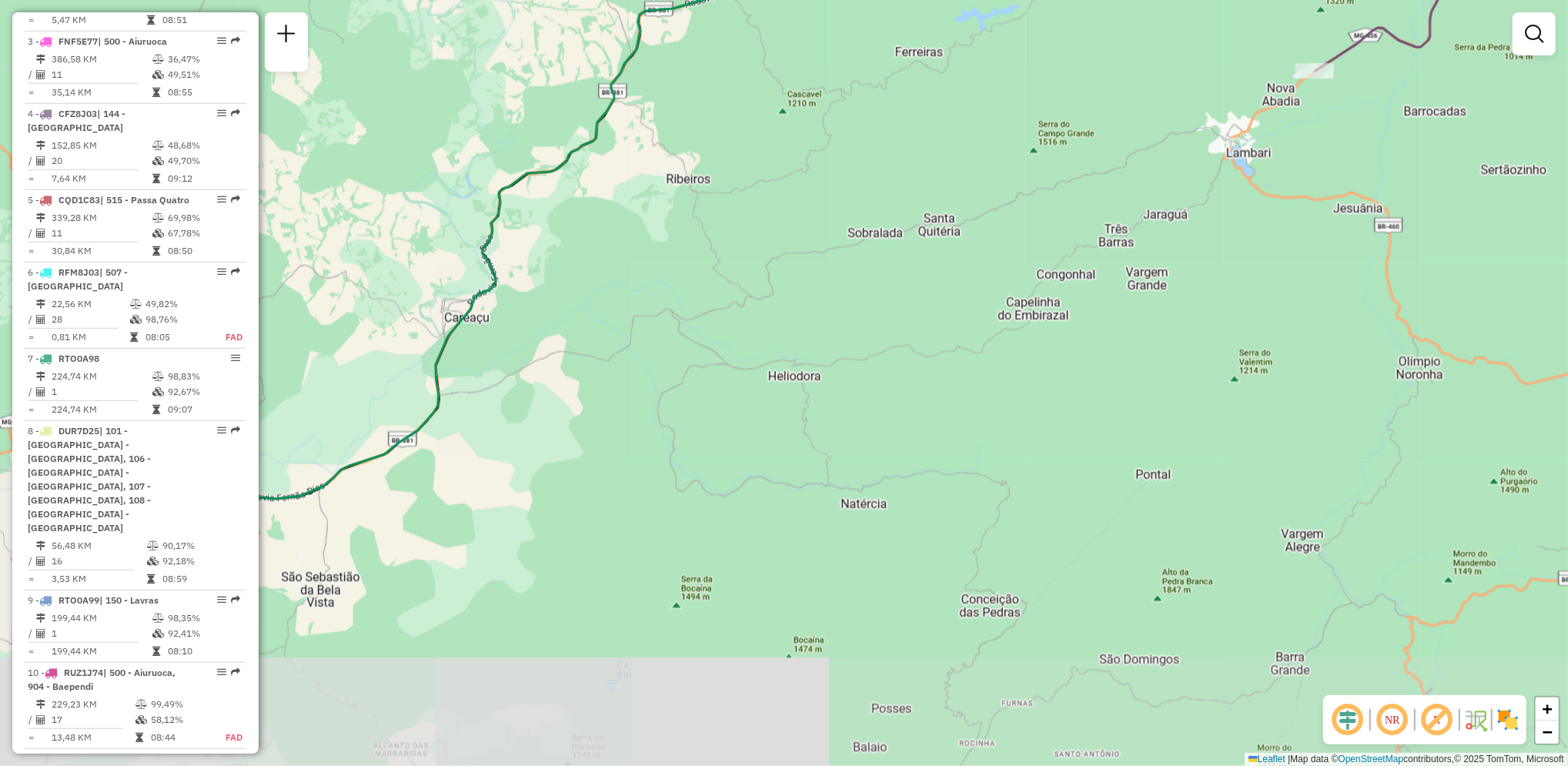
drag, startPoint x: 747, startPoint y: 395, endPoint x: 711, endPoint y: 133, distance: 264.5
click at [711, 133] on div "Janela de atendimento Grade de atendimento Capacidade Transportadoras Veículos …" at bounding box center [784, 383] width 1568 height 766
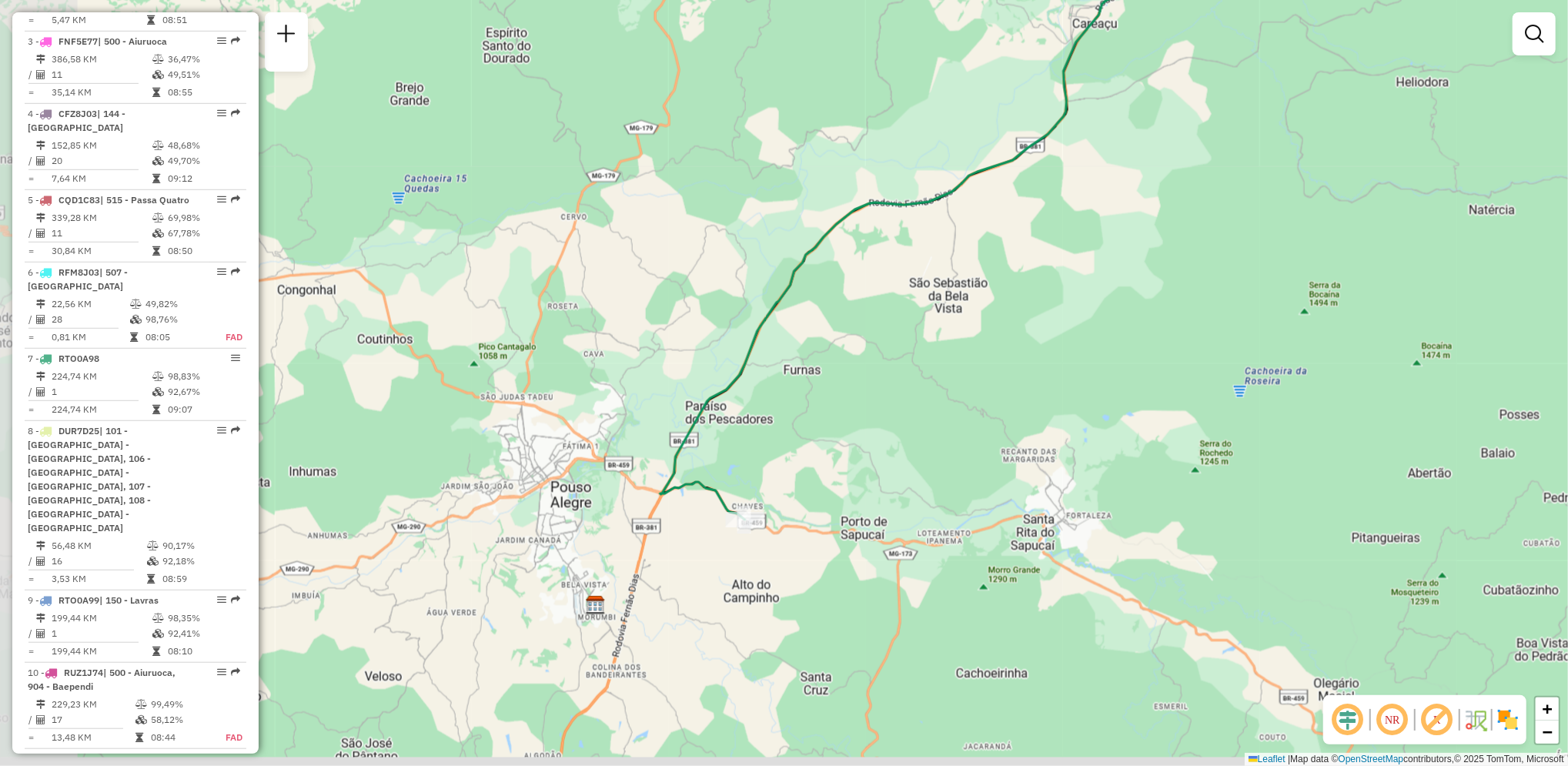
drag, startPoint x: 546, startPoint y: 397, endPoint x: 1071, endPoint y: 119, distance: 594.1
click at [1071, 119] on div "Janela de atendimento Grade de atendimento Capacidade Transportadoras Veículos …" at bounding box center [784, 383] width 1568 height 766
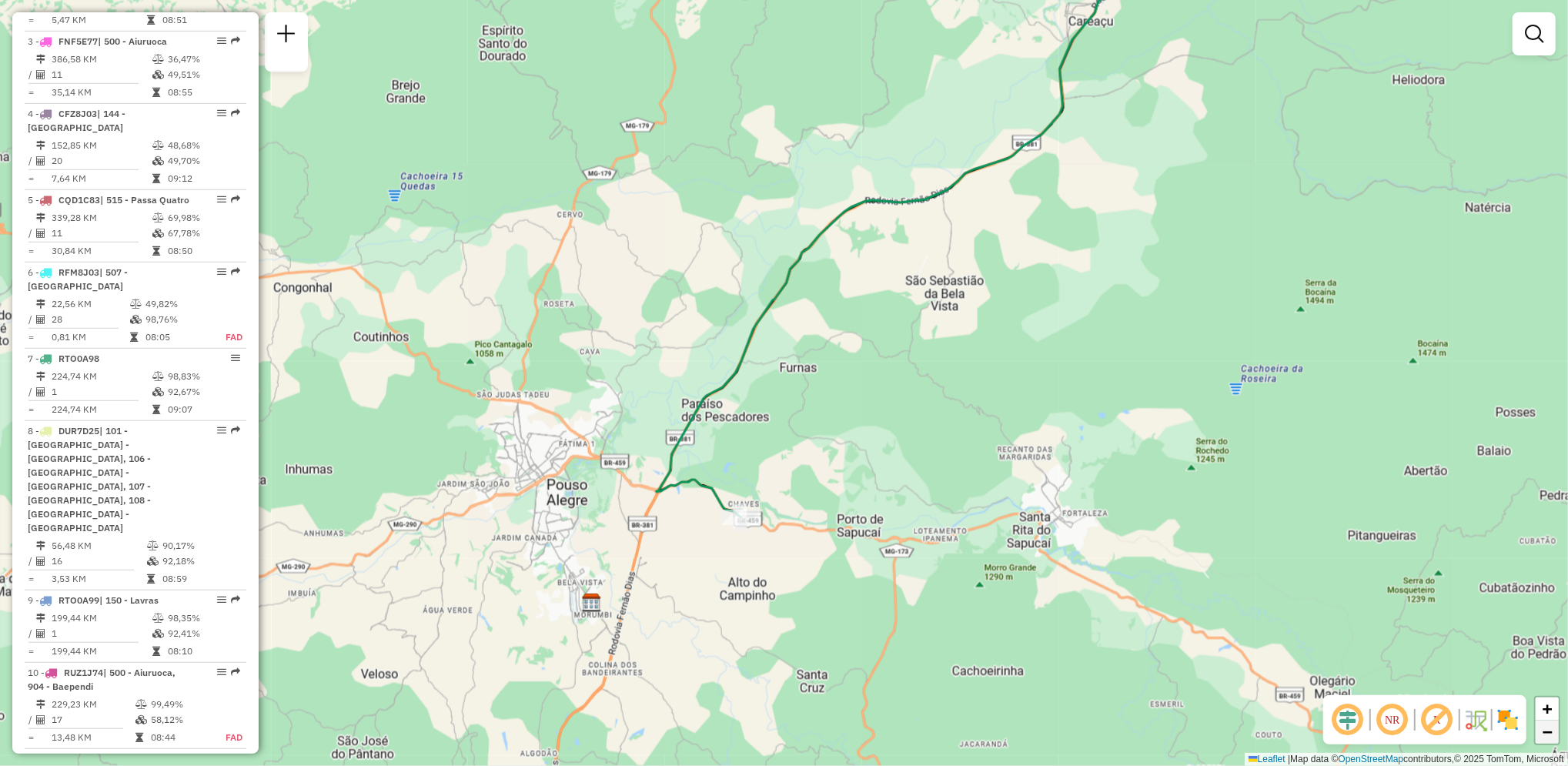
click at [1543, 742] on link "−" at bounding box center [1547, 731] width 23 height 23
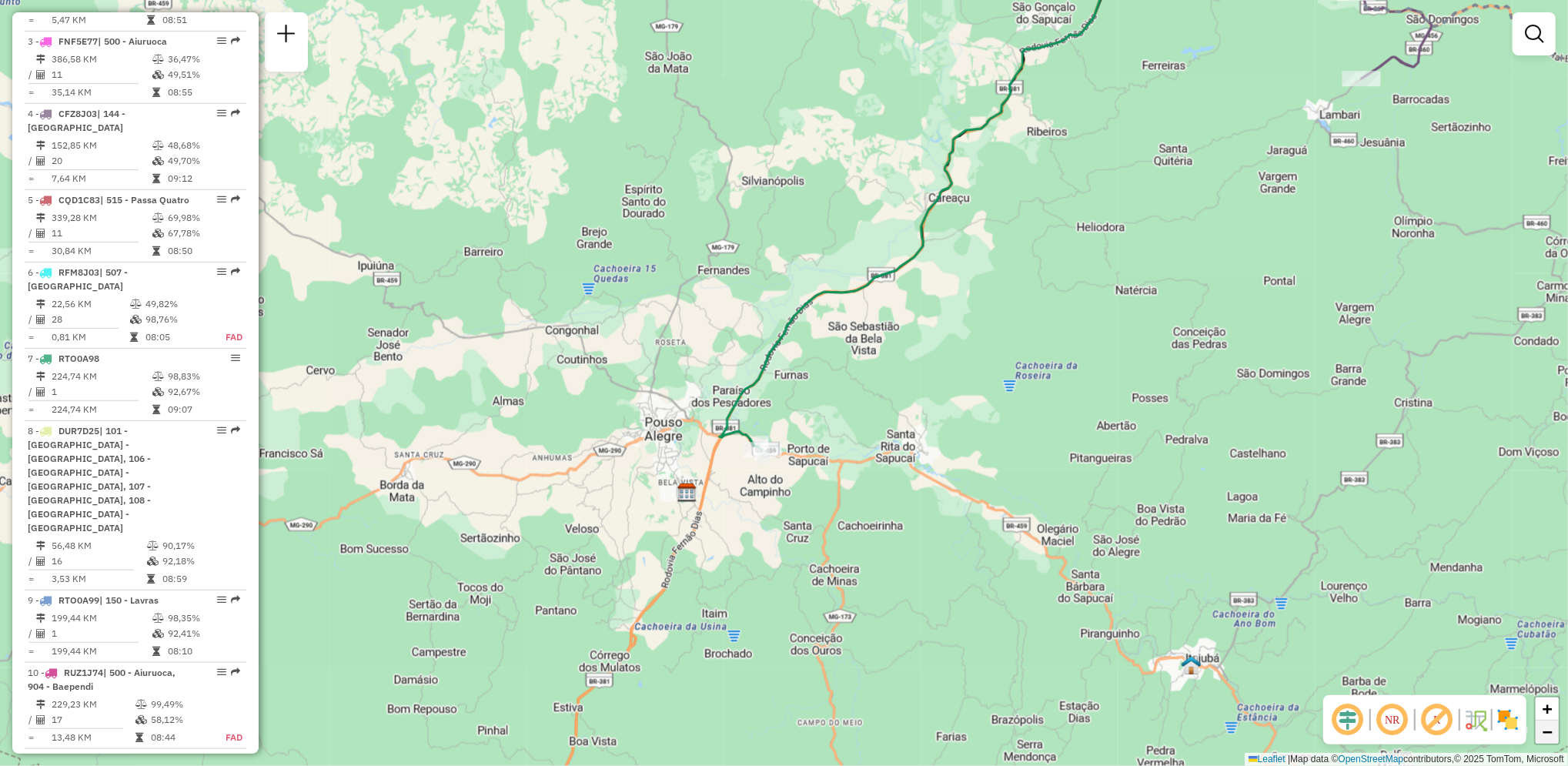
click at [1543, 742] on link "−" at bounding box center [1547, 731] width 23 height 23
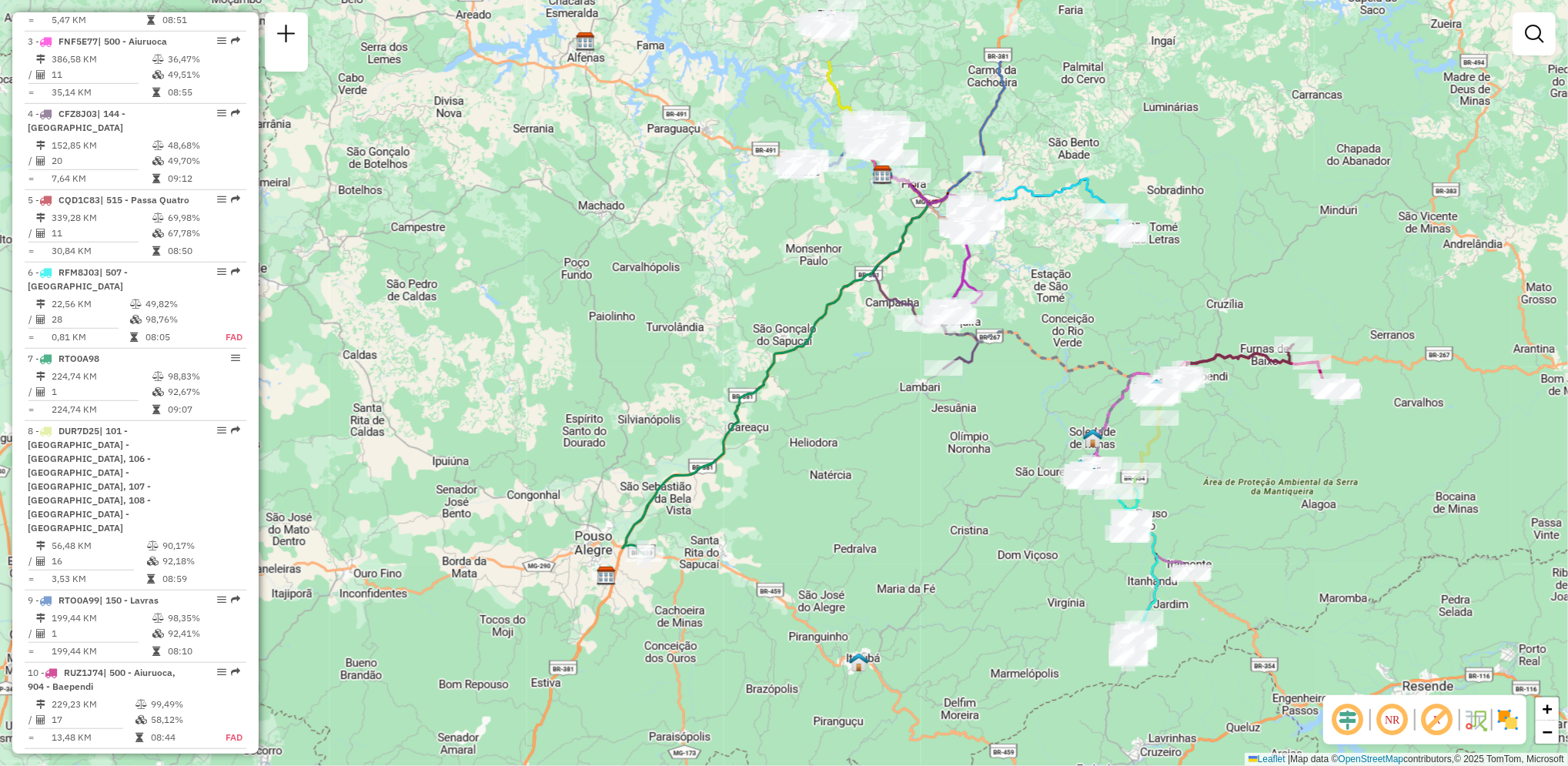
drag, startPoint x: 1146, startPoint y: 328, endPoint x: 1016, endPoint y: 466, distance: 189.6
click at [1016, 466] on div "Janela de atendimento Grade de atendimento Capacidade Transportadoras Veículos …" at bounding box center [784, 383] width 1568 height 766
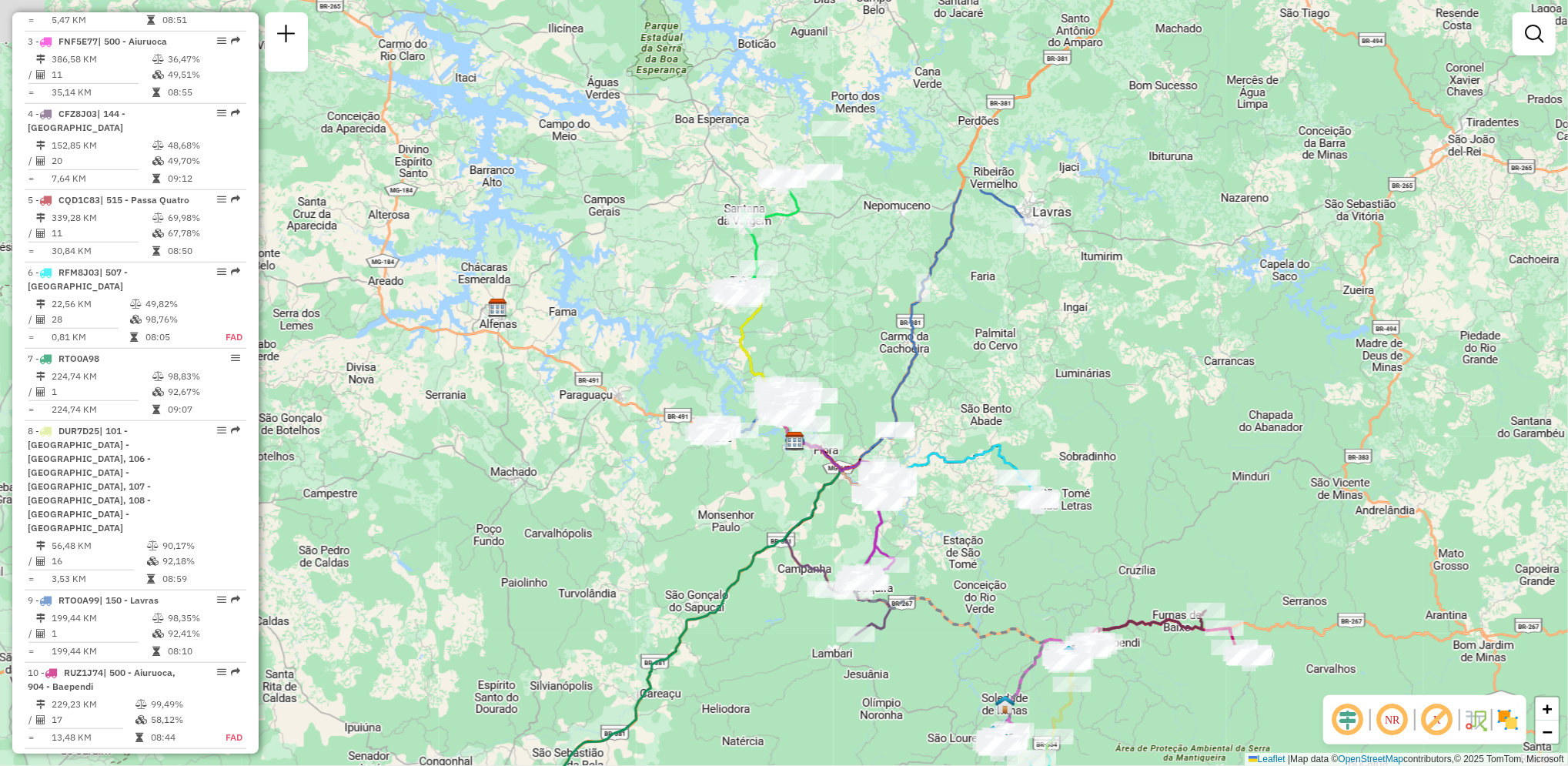
drag, startPoint x: 1073, startPoint y: 63, endPoint x: 986, endPoint y: 329, distance: 279.9
click at [986, 329] on div "Janela de atendimento Grade de atendimento Capacidade Transportadoras Veículos …" at bounding box center [784, 383] width 1568 height 766
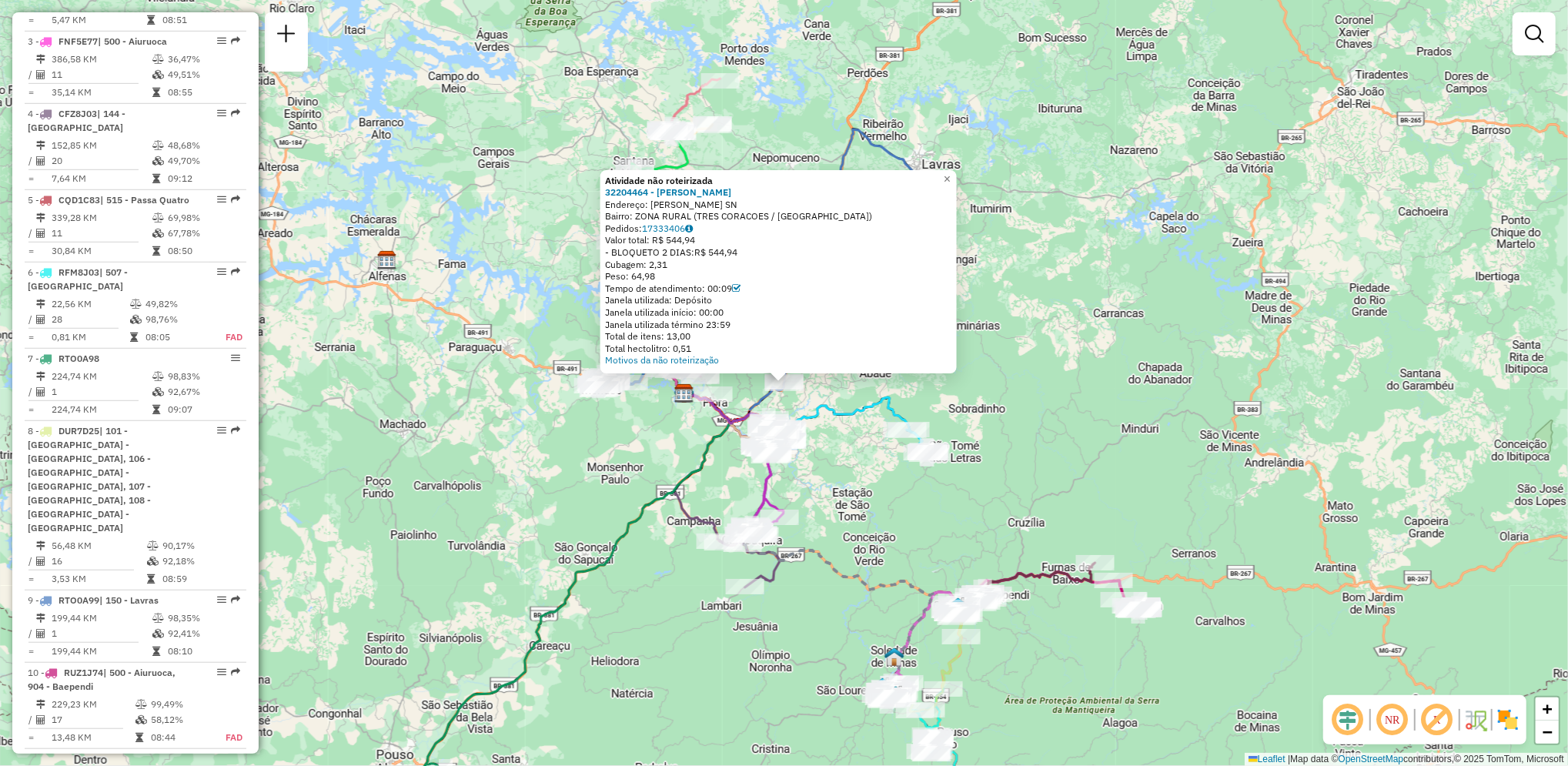
click at [1110, 293] on div "Atividade não roteirizada 32204464 - FRANCISCO CARLOS GON Endereço: ROD Fernao …" at bounding box center [784, 383] width 1568 height 766
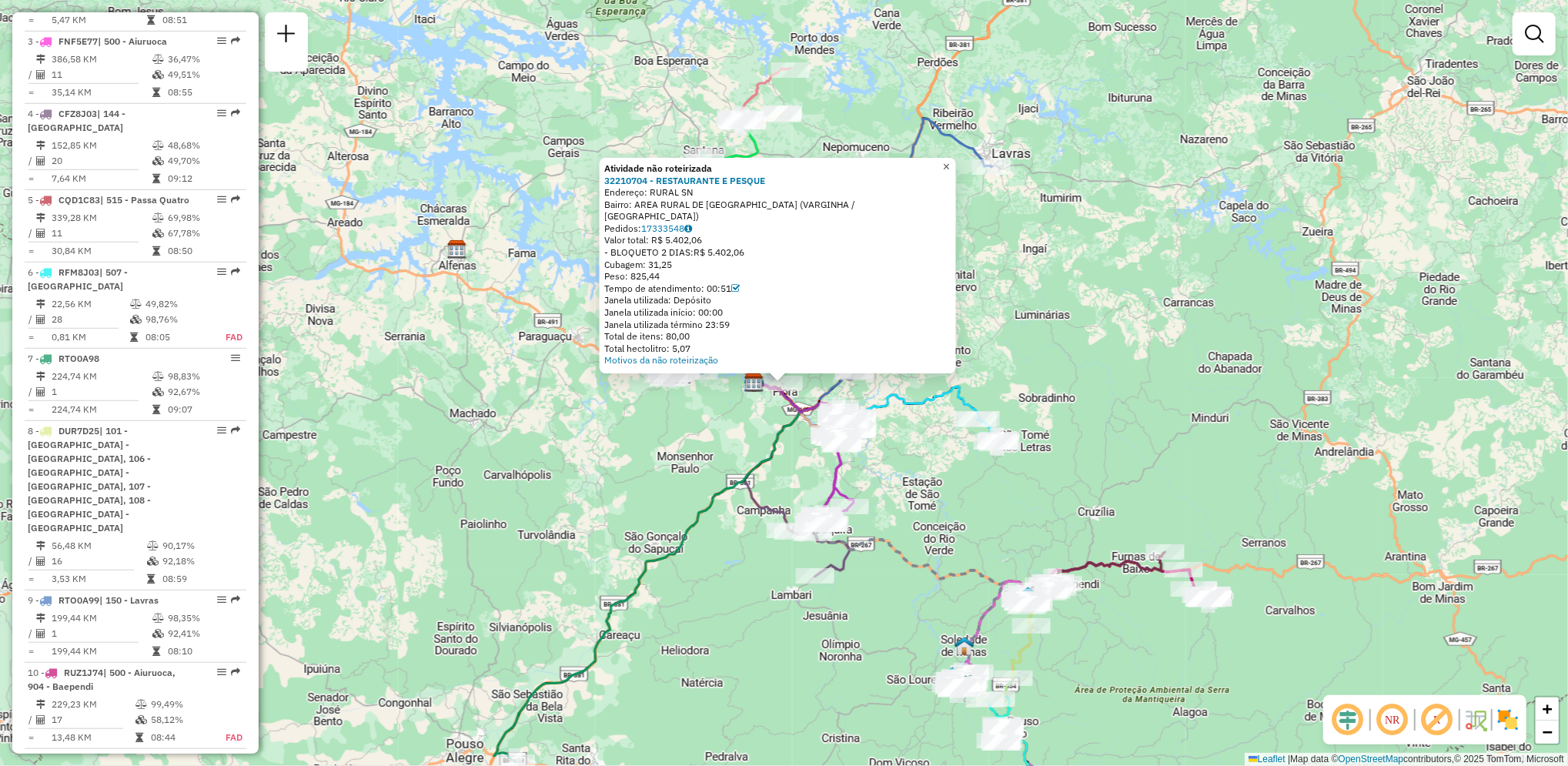
click at [956, 176] on link "×" at bounding box center [946, 167] width 18 height 18
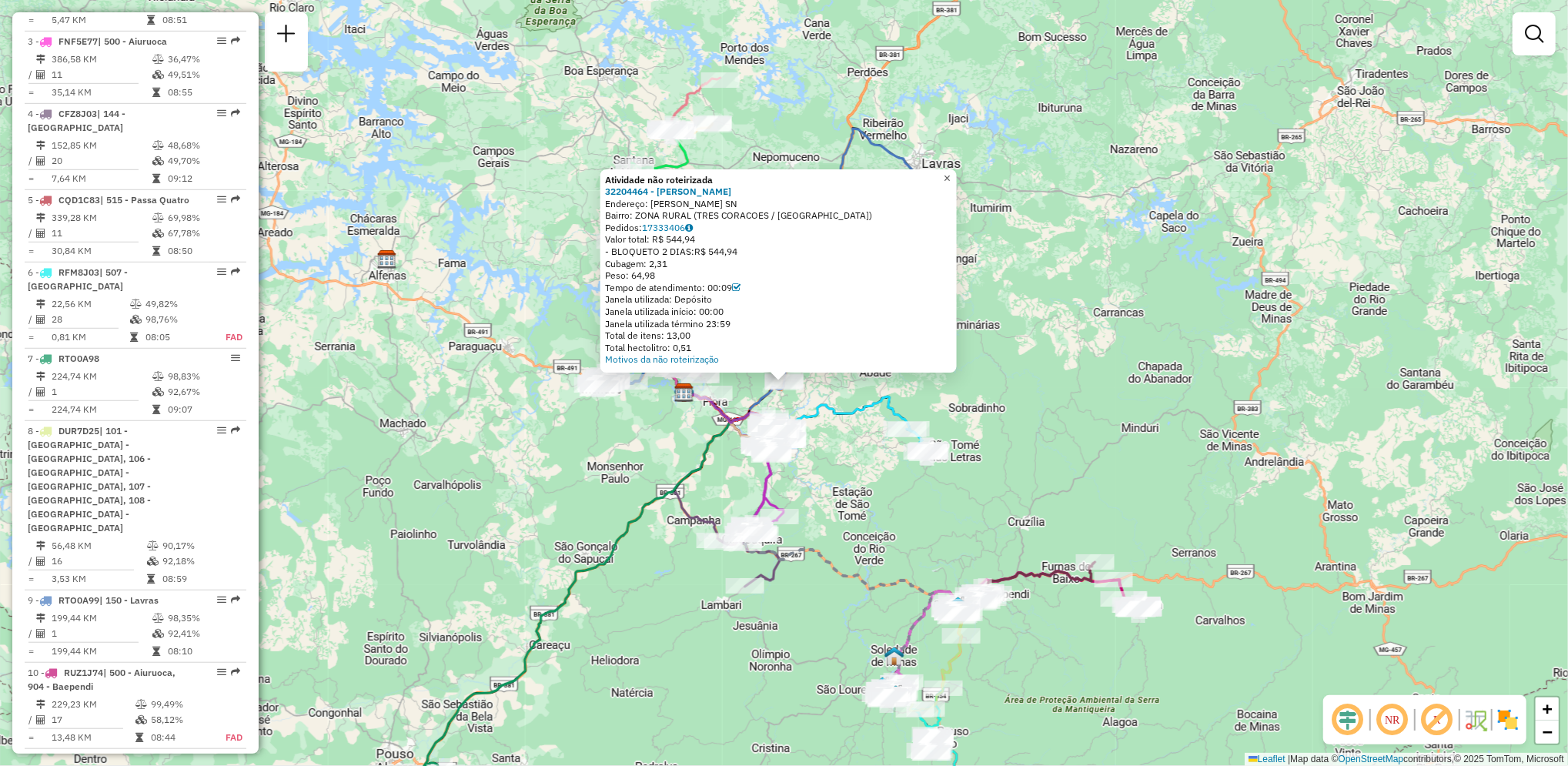
click at [950, 179] on span "×" at bounding box center [947, 178] width 7 height 13
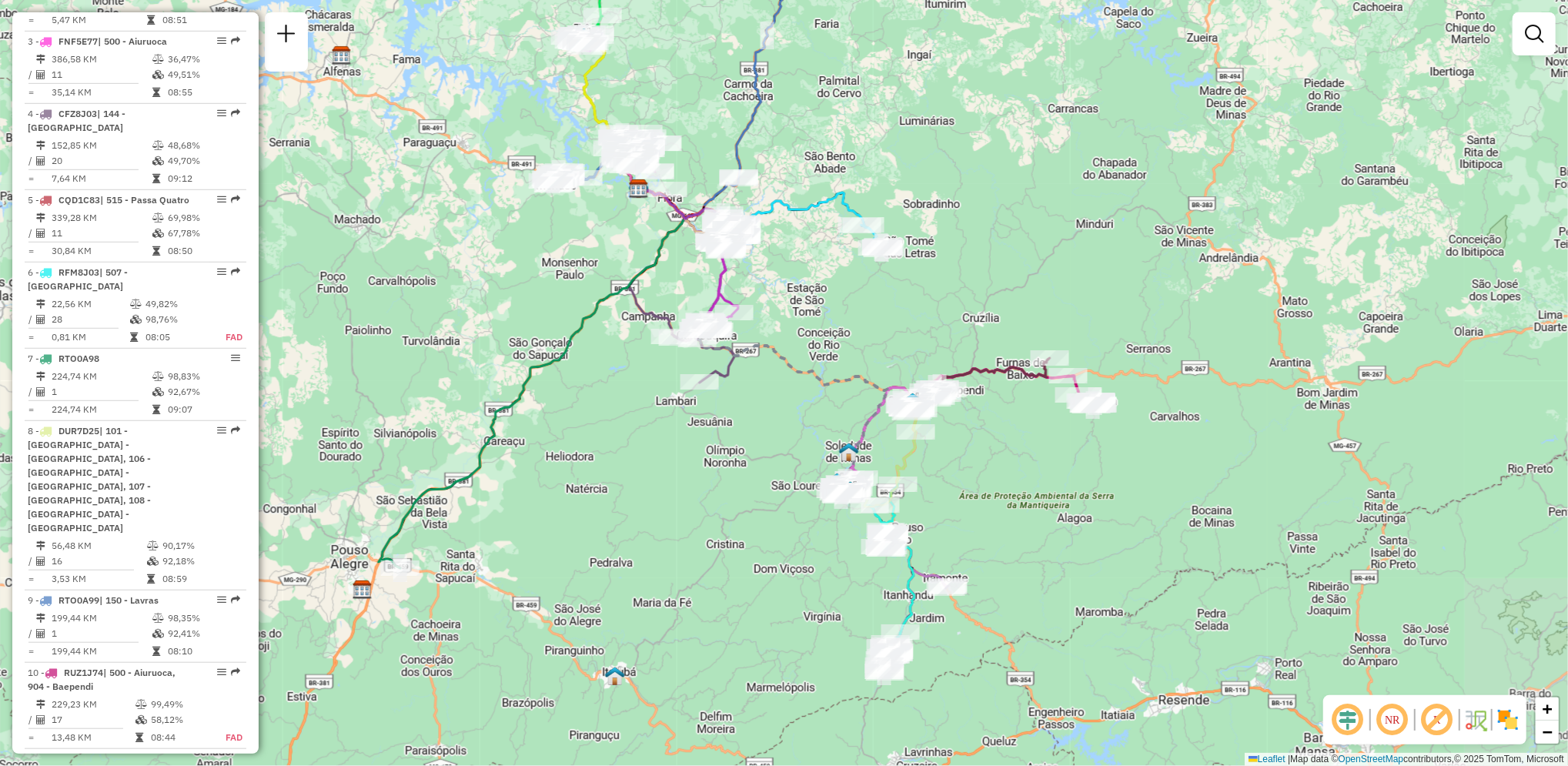
drag, startPoint x: 990, startPoint y: 565, endPoint x: 937, endPoint y: 290, distance: 280.1
click at [937, 290] on div "Janela de atendimento Grade de atendimento Capacidade Transportadoras Veículos …" at bounding box center [784, 383] width 1568 height 766
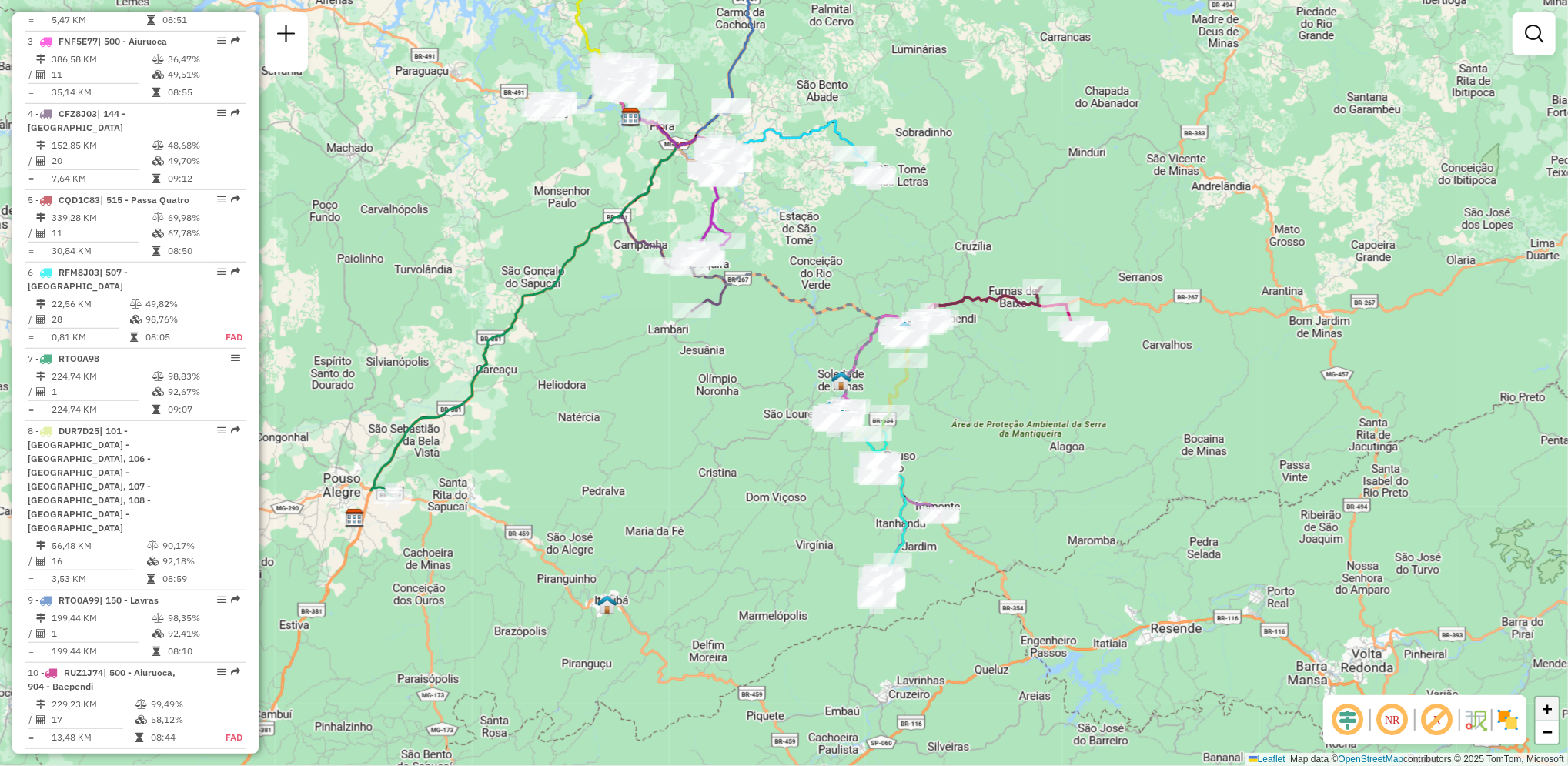
click at [1556, 710] on link "+" at bounding box center [1547, 709] width 23 height 23
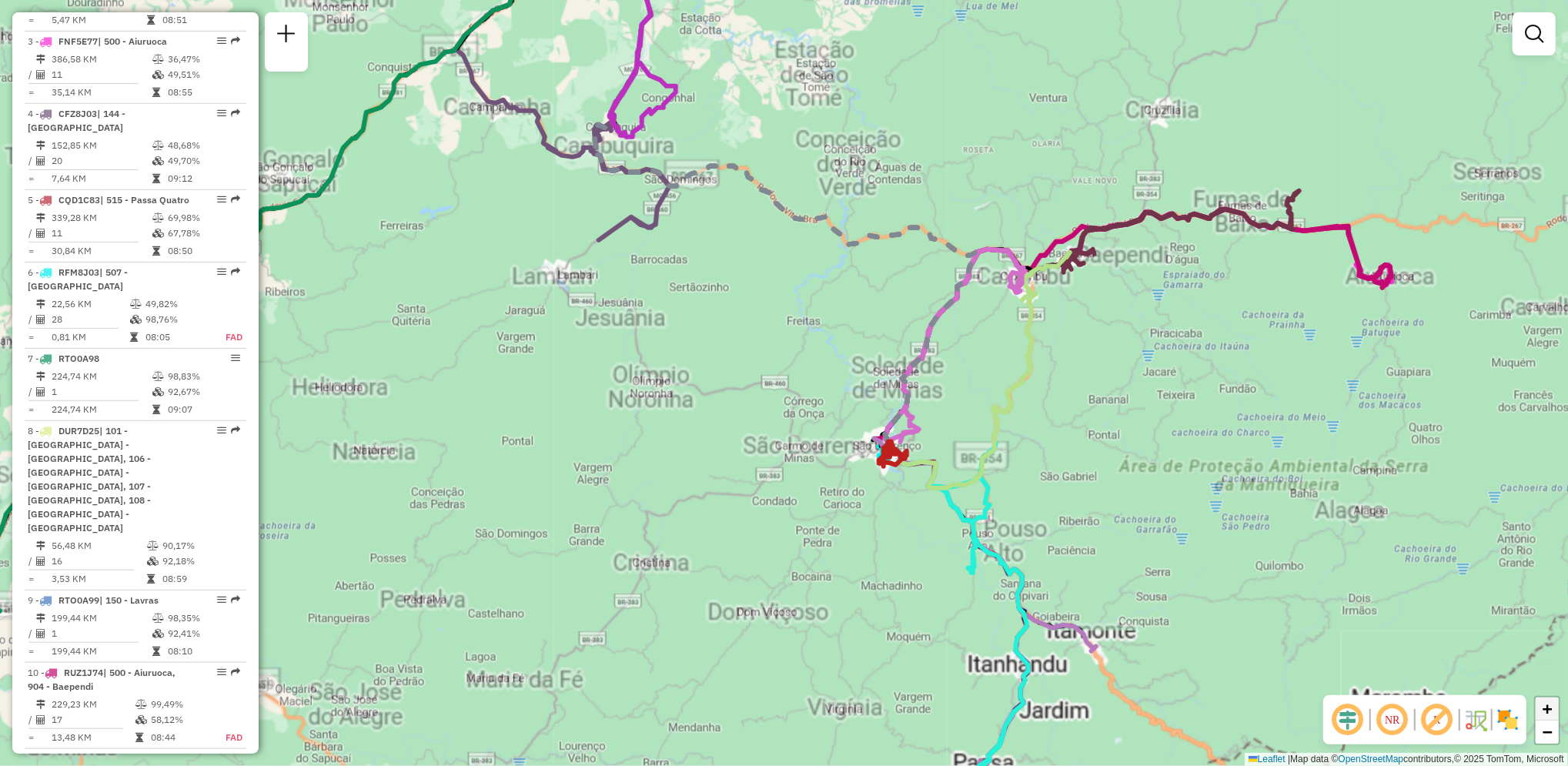
click at [1556, 710] on link "+" at bounding box center [1547, 709] width 23 height 23
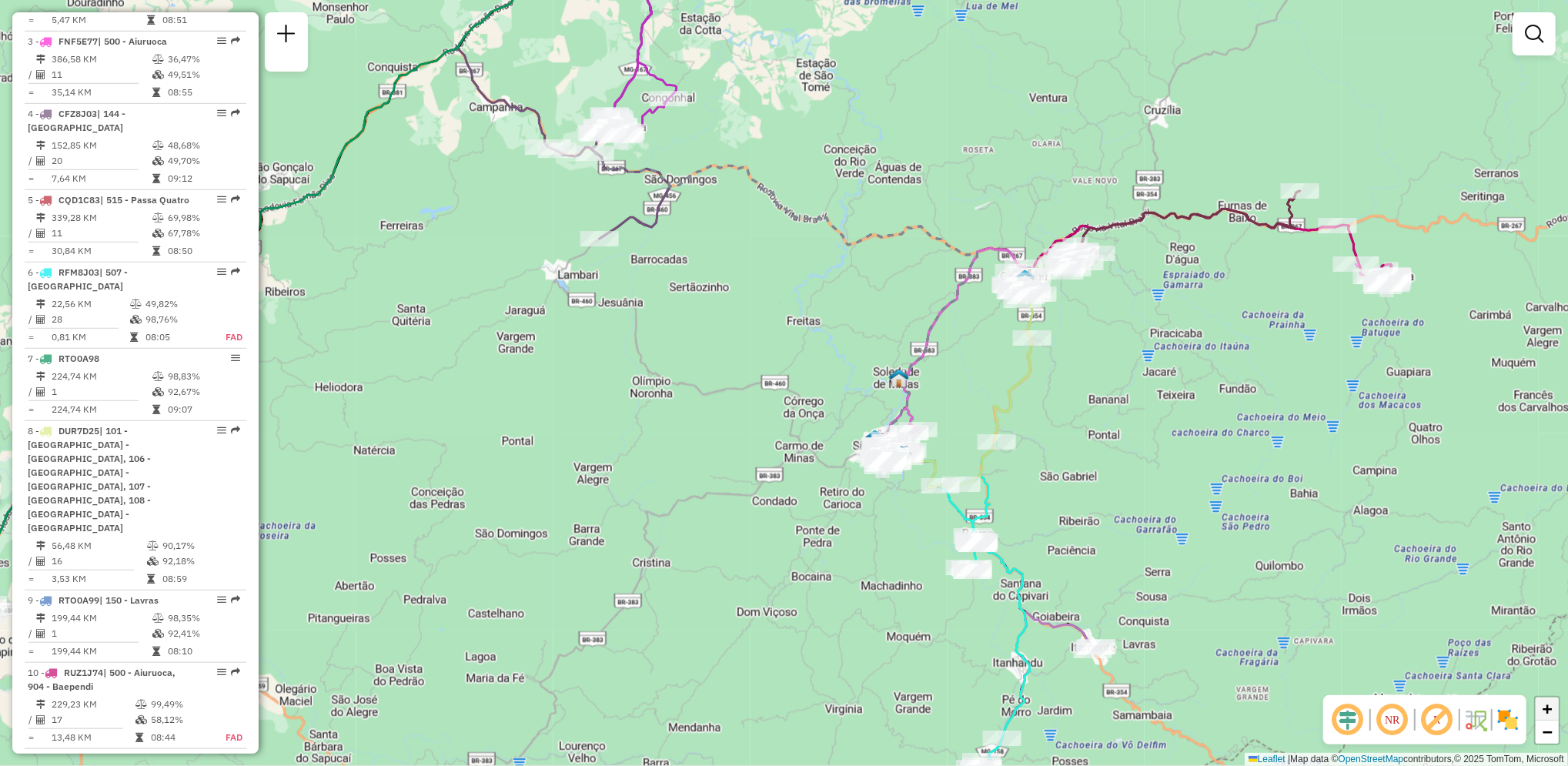
click at [1556, 710] on link "+" at bounding box center [1547, 709] width 23 height 23
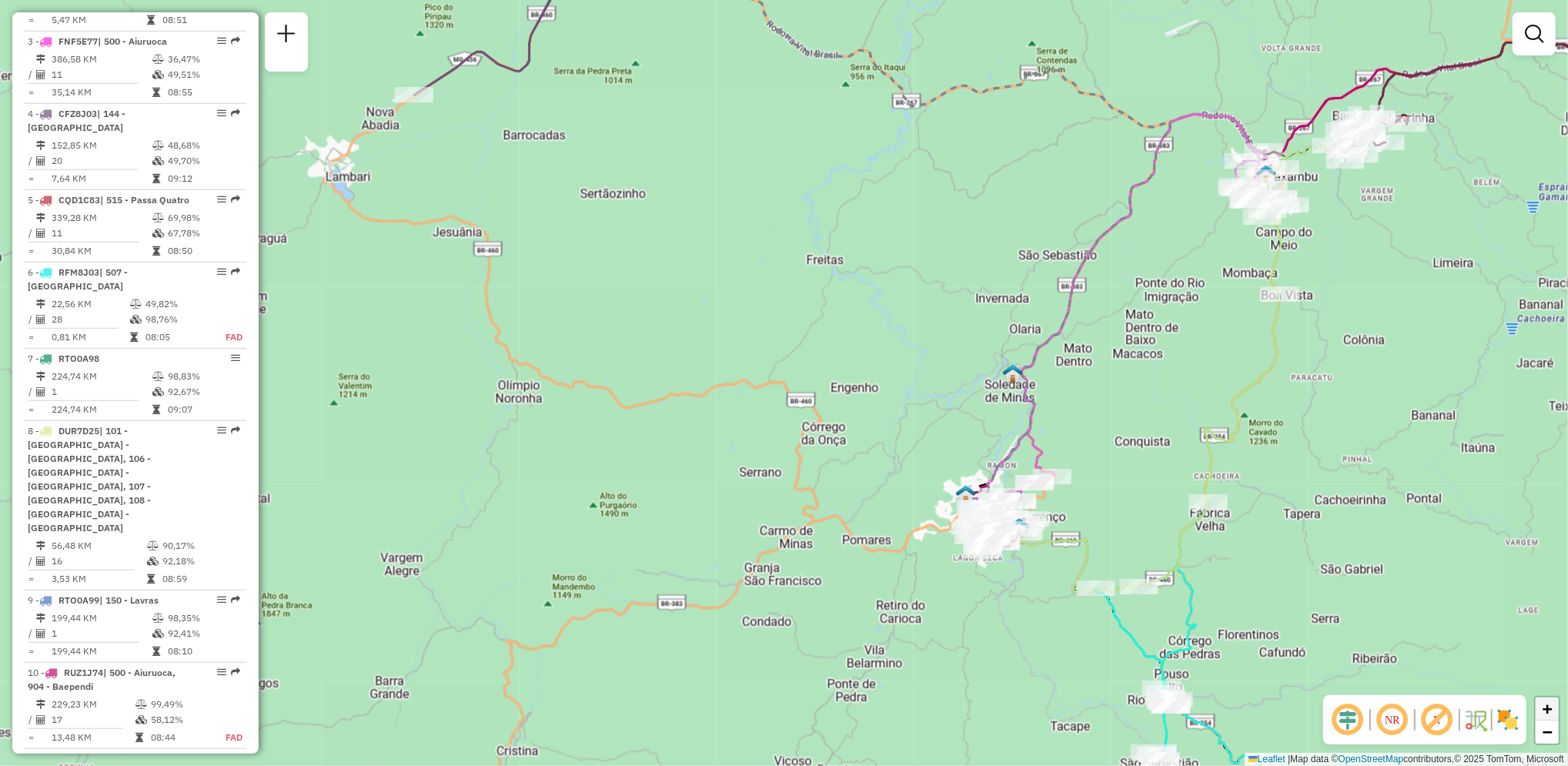
click at [1556, 710] on link "+" at bounding box center [1547, 709] width 23 height 23
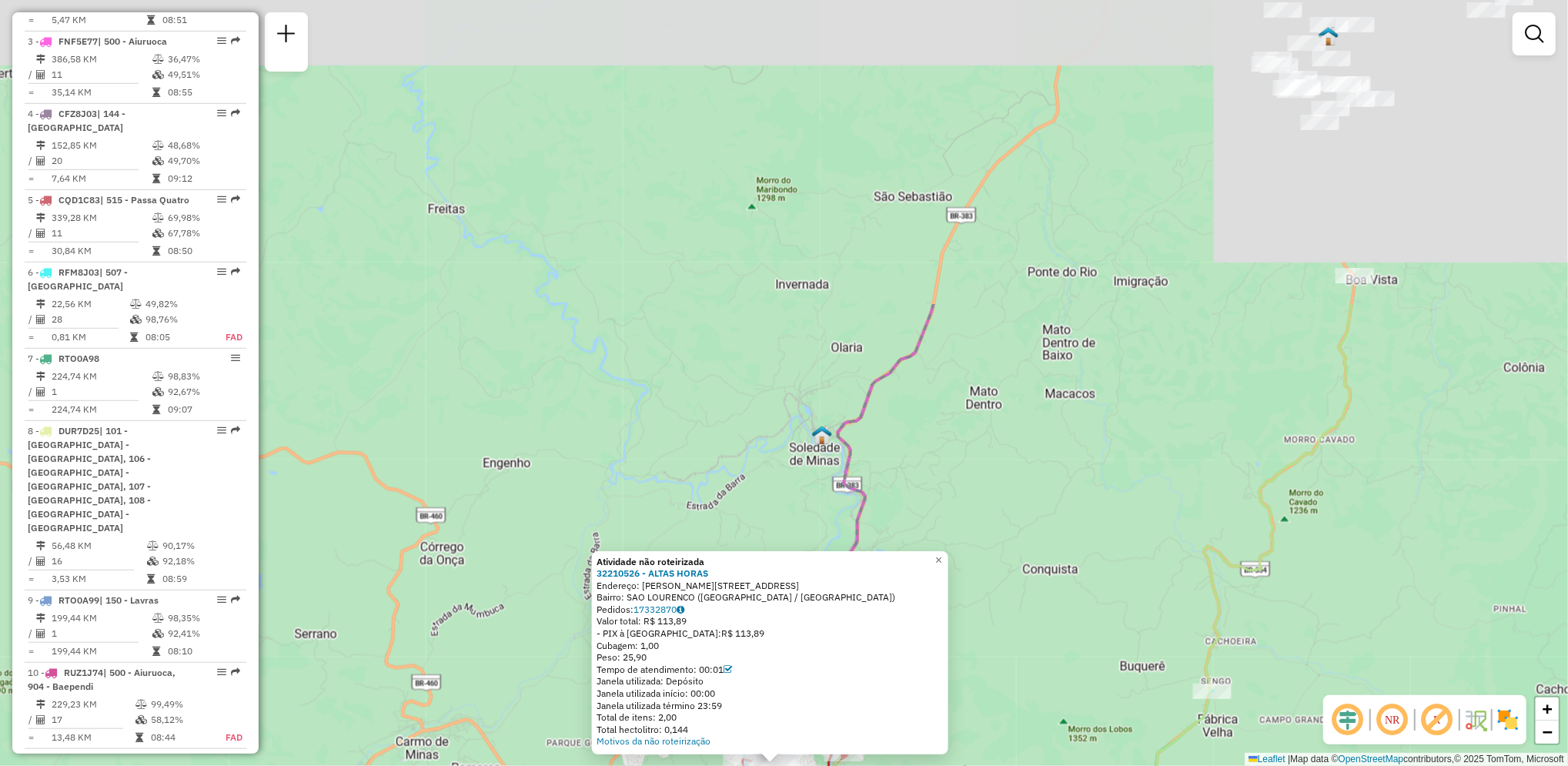
drag, startPoint x: 1144, startPoint y: 341, endPoint x: 1133, endPoint y: 722, distance: 381.2
click at [1133, 722] on div "Atividade não roteirizada 32210526 - ALTAS HORAS Endereço: ALAMEDA MAURO GARCIA…" at bounding box center [784, 383] width 1568 height 766
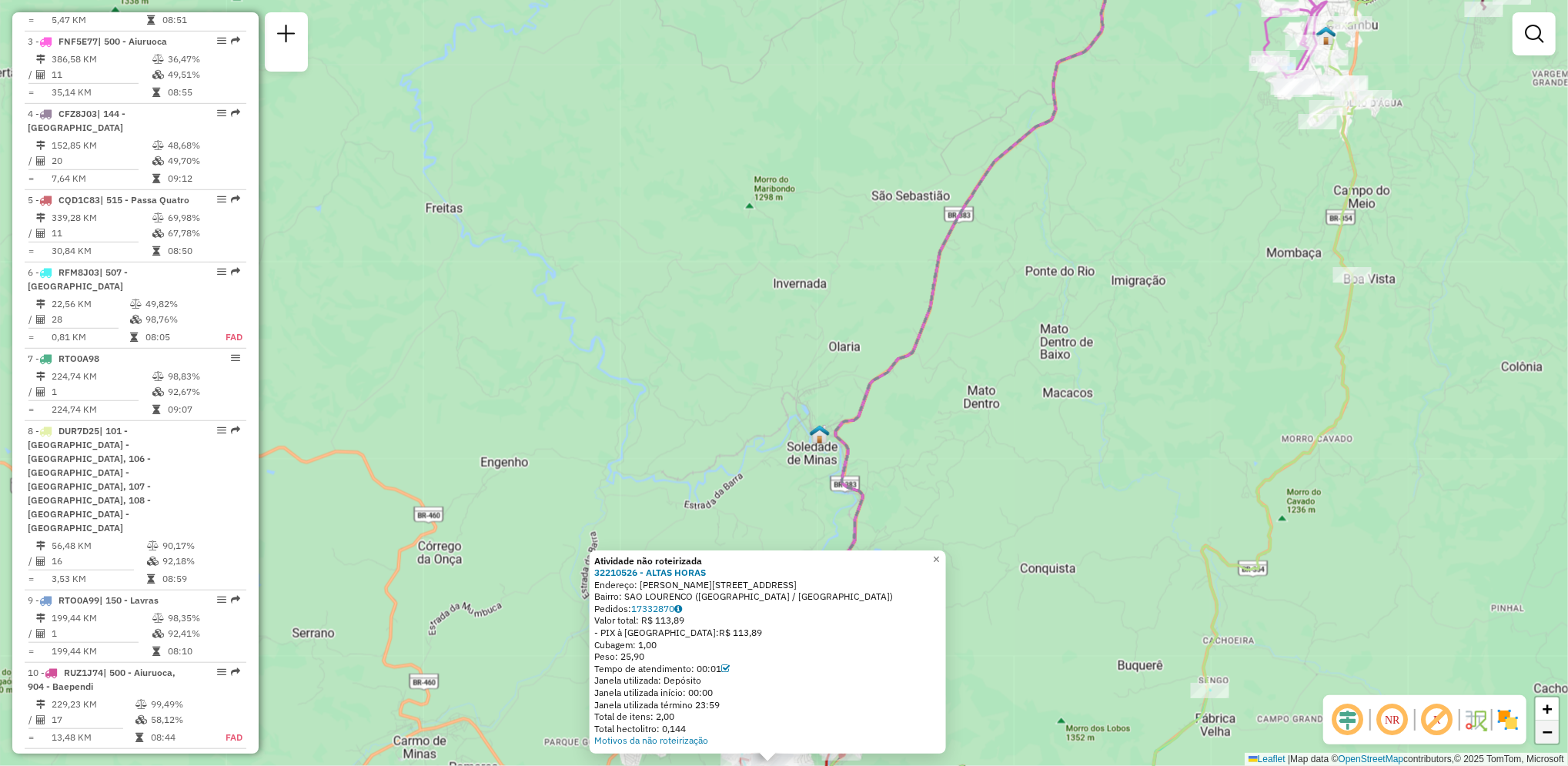
click at [1551, 742] on link "−" at bounding box center [1547, 731] width 23 height 23
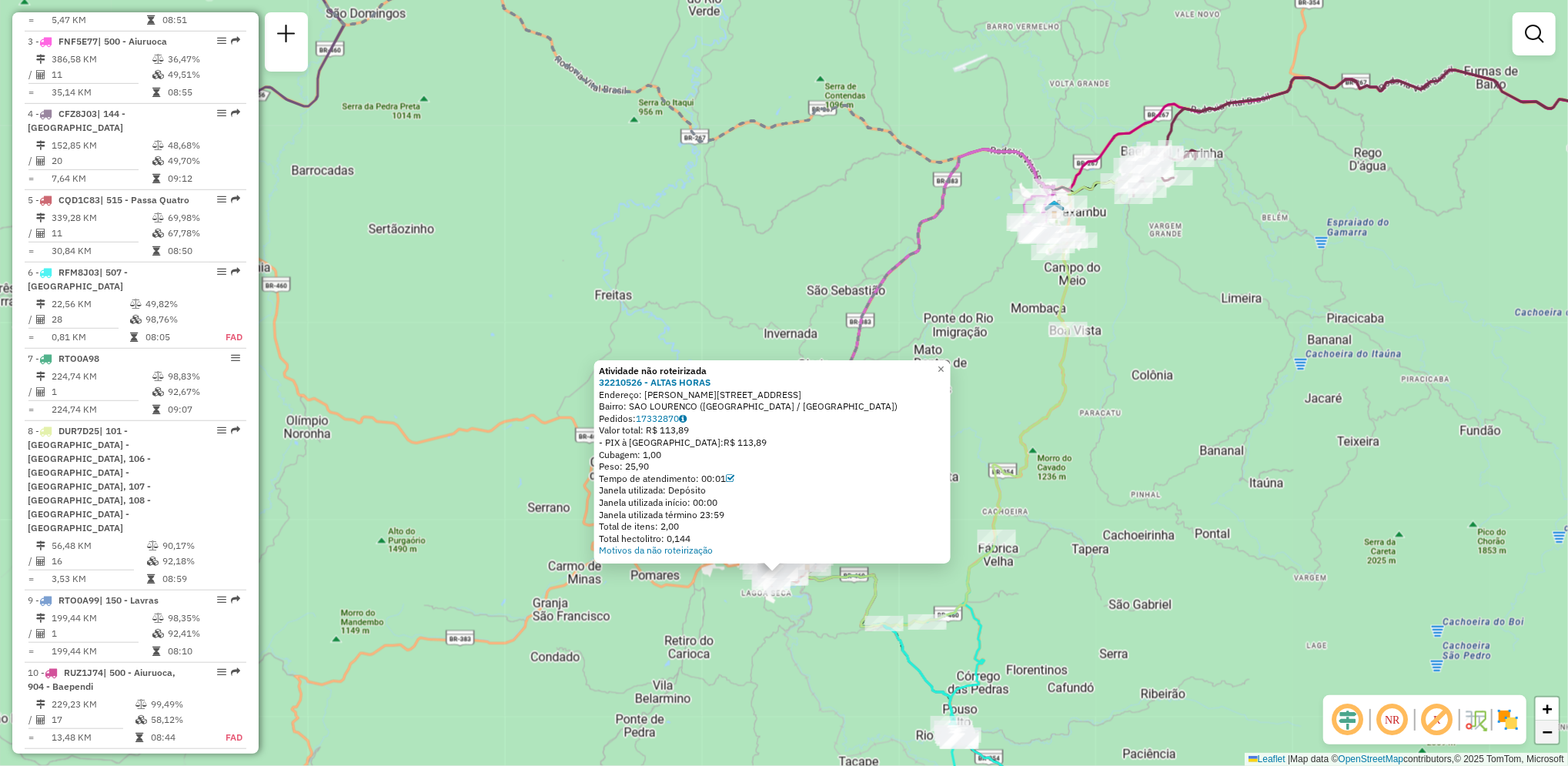
click at [1551, 742] on link "−" at bounding box center [1547, 731] width 23 height 23
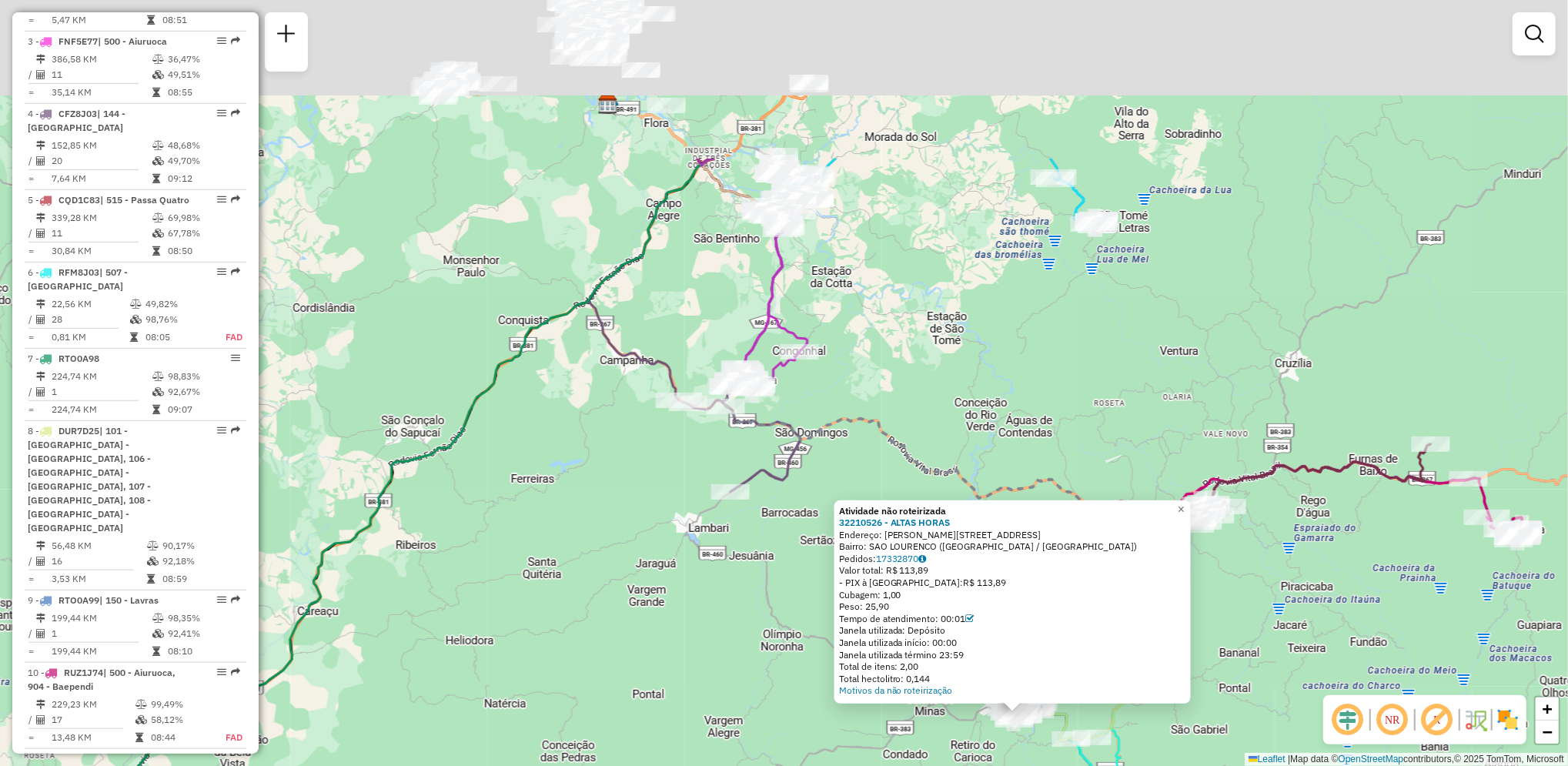
drag, startPoint x: 1123, startPoint y: 247, endPoint x: 1360, endPoint y: 483, distance: 334.5
click at [1360, 483] on div "Atividade não roteirizada 32210526 - ALTAS HORAS Endereço: ALAMEDA MAURO GARCIA…" at bounding box center [784, 383] width 1568 height 766
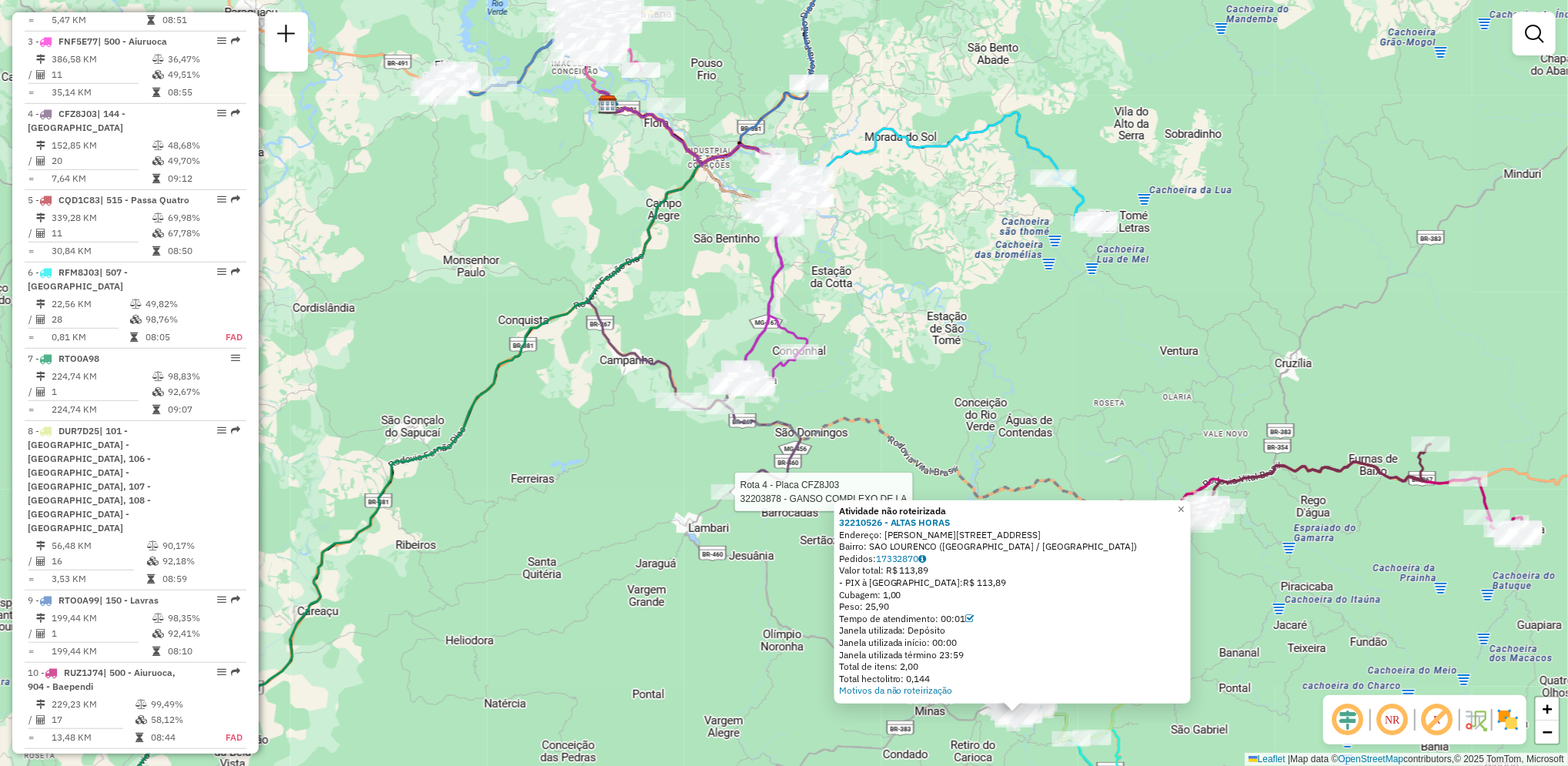
select select "**********"
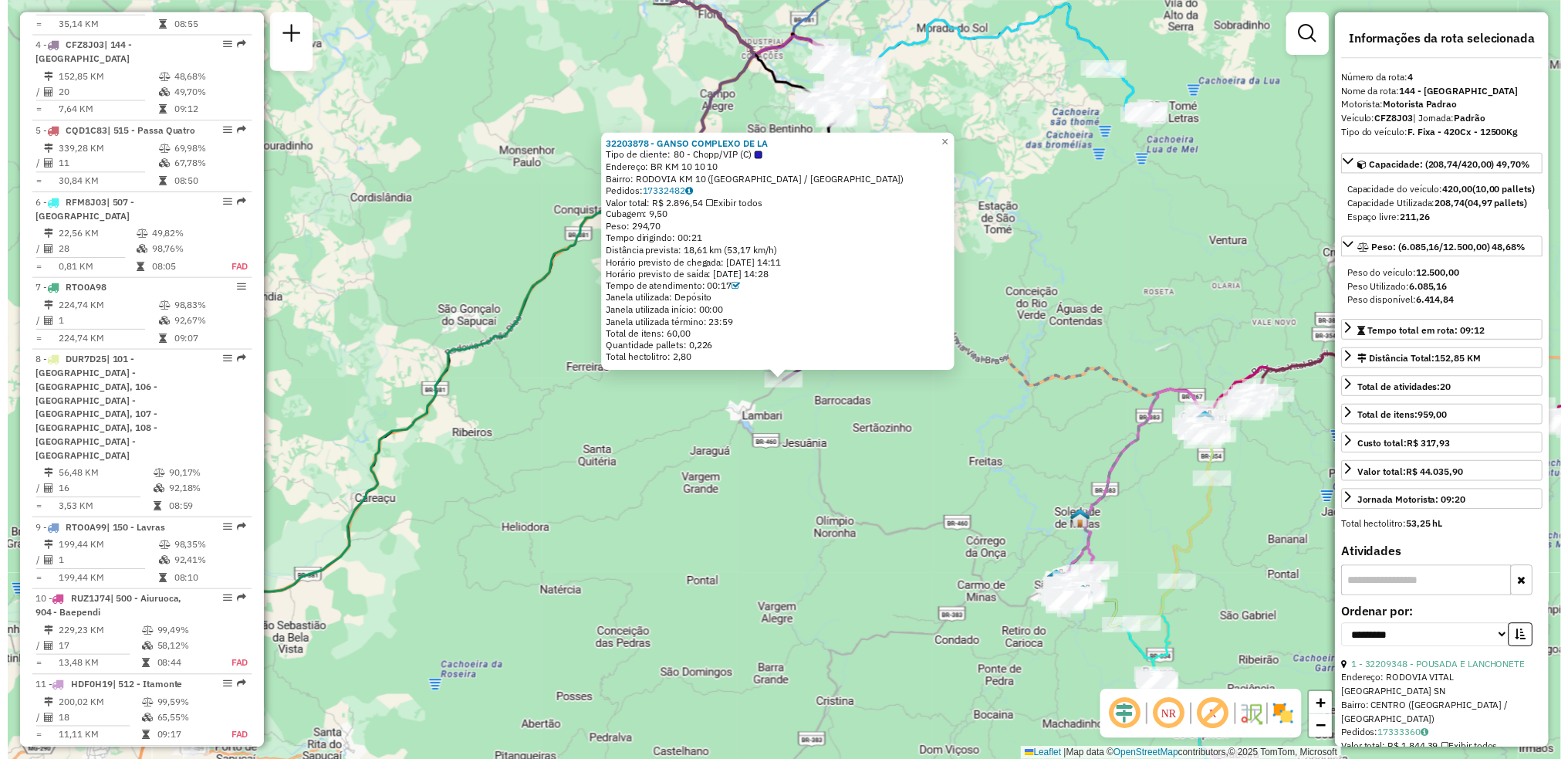
scroll to position [864, 0]
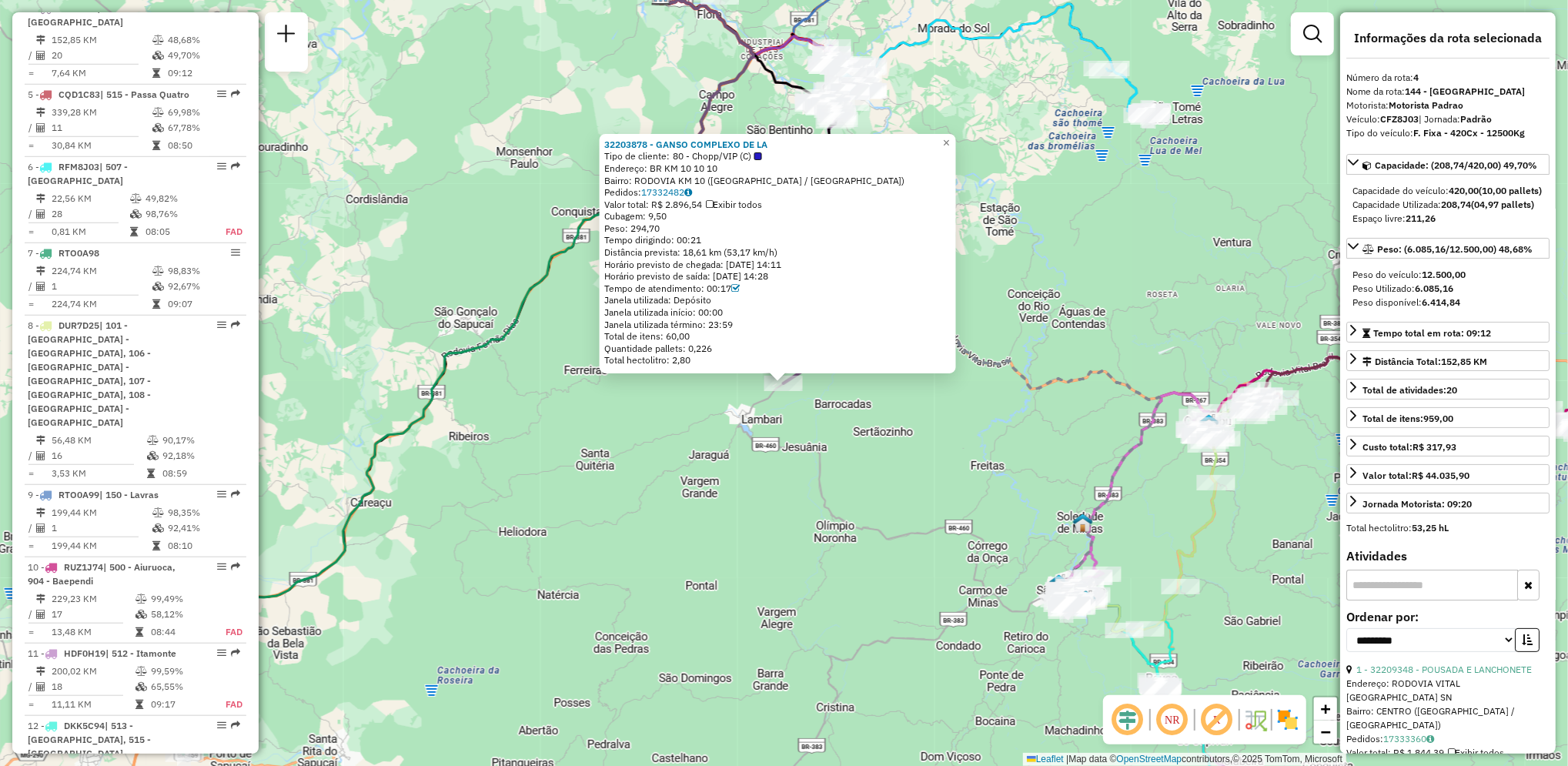
click at [691, 410] on div "32203878 - GANSO COMPLEXO DE LA Tipo de cliente: 80 - Chopp/VIP (C) Endereço: B…" at bounding box center [784, 383] width 1568 height 766
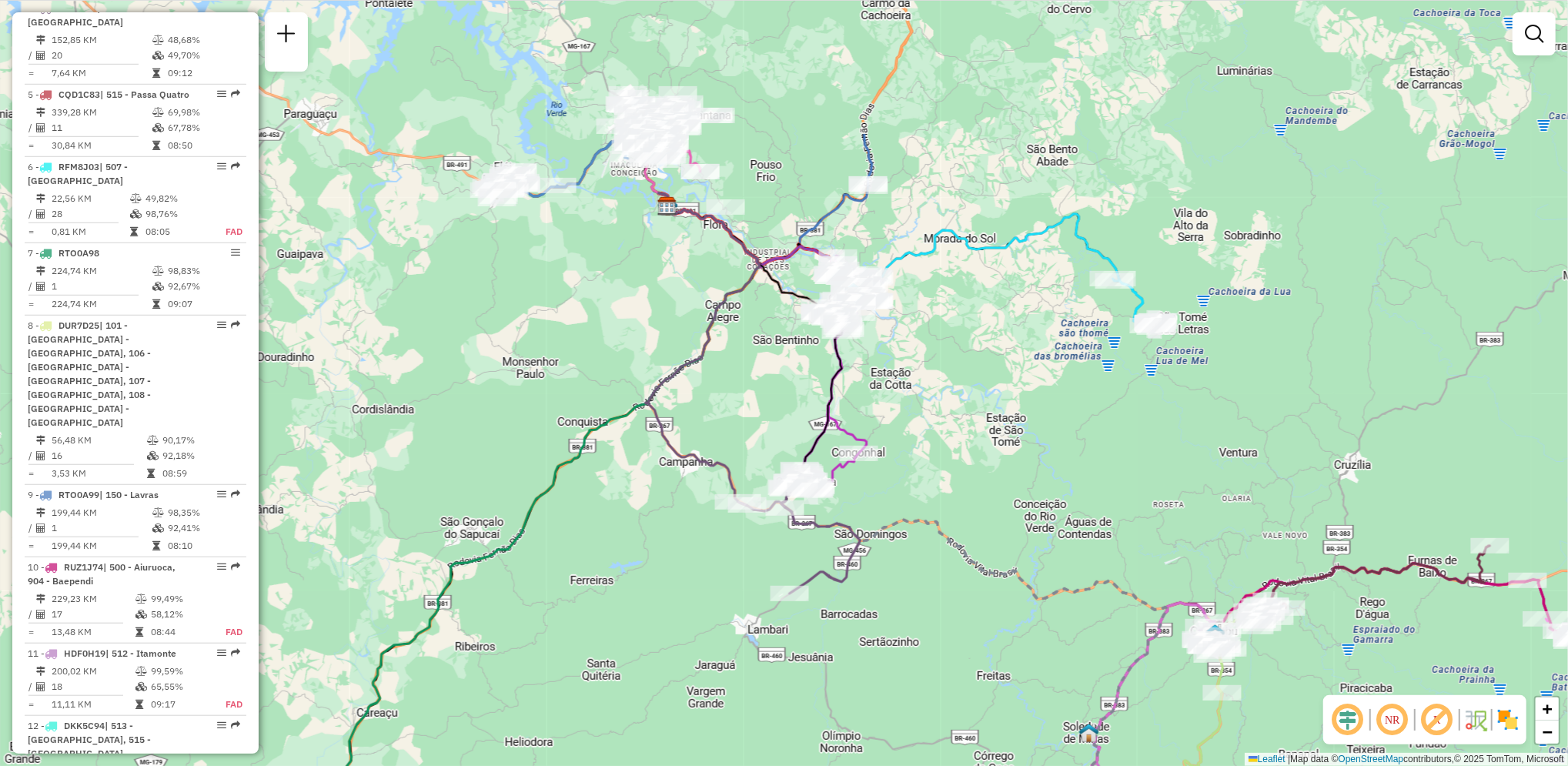
drag, startPoint x: 921, startPoint y: 137, endPoint x: 927, endPoint y: 349, distance: 212.1
click at [927, 349] on div "Janela de atendimento Grade de atendimento Capacidade Transportadoras Veículos …" at bounding box center [784, 383] width 1568 height 766
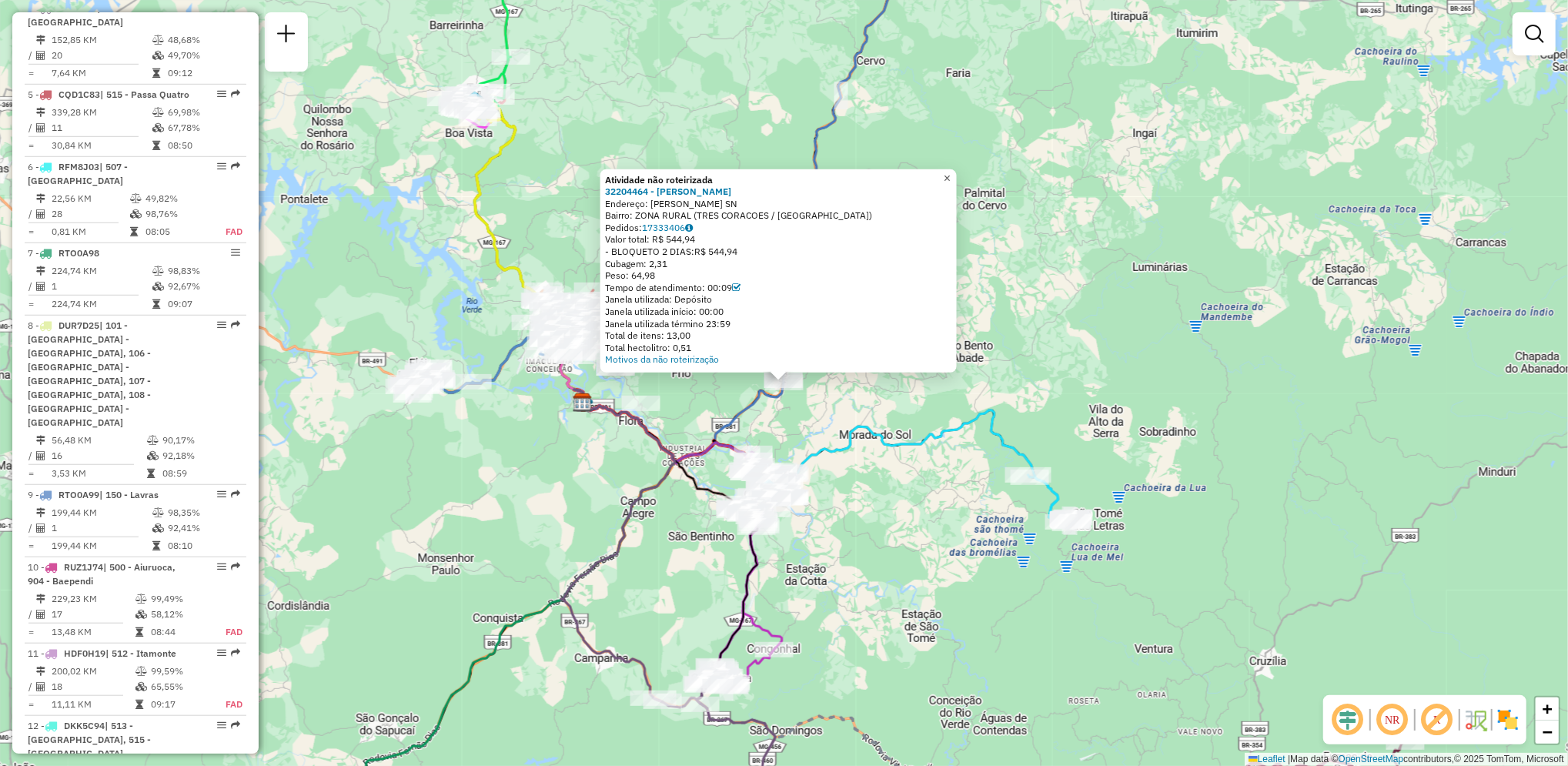
click at [950, 176] on span "×" at bounding box center [947, 177] width 7 height 13
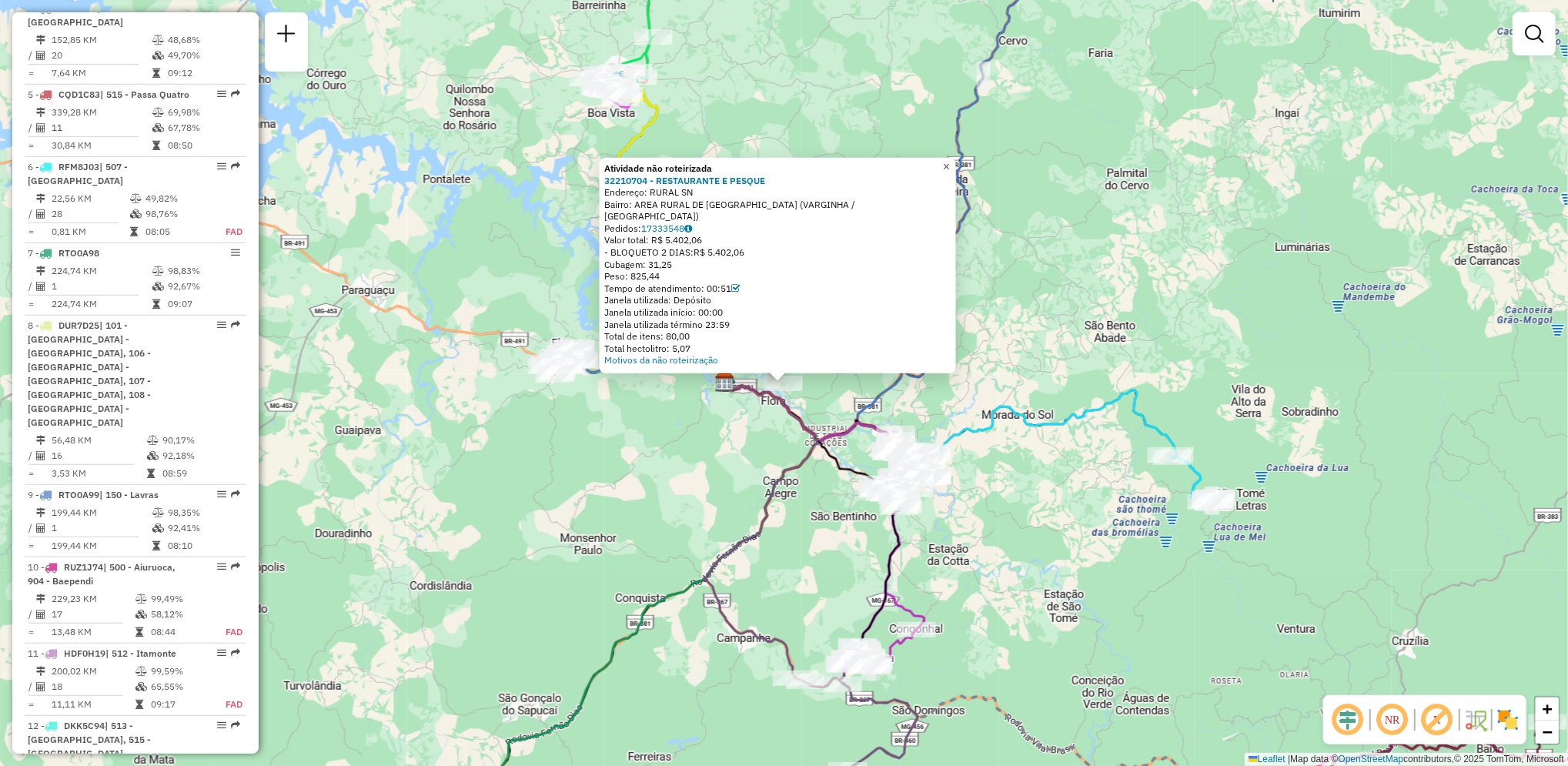
click at [949, 171] on span "×" at bounding box center [946, 166] width 7 height 13
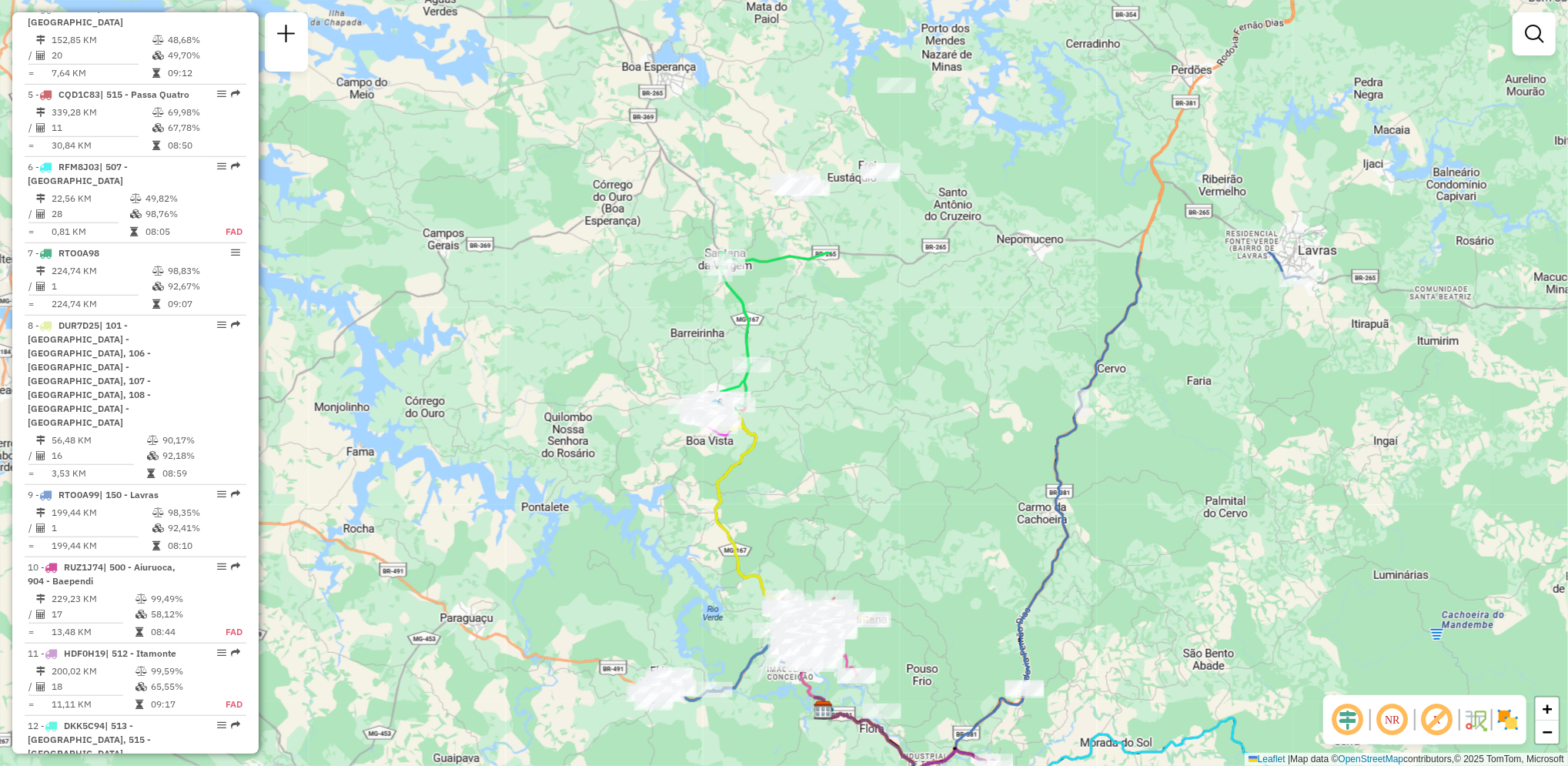
drag, startPoint x: 750, startPoint y: 155, endPoint x: 850, endPoint y: 485, distance: 344.8
click at [850, 485] on div "Janela de atendimento Grade de atendimento Capacidade Transportadoras Veículos …" at bounding box center [784, 383] width 1568 height 766
click at [1552, 728] on span "−" at bounding box center [1548, 731] width 10 height 19
